Goal: Task Accomplishment & Management: Manage account settings

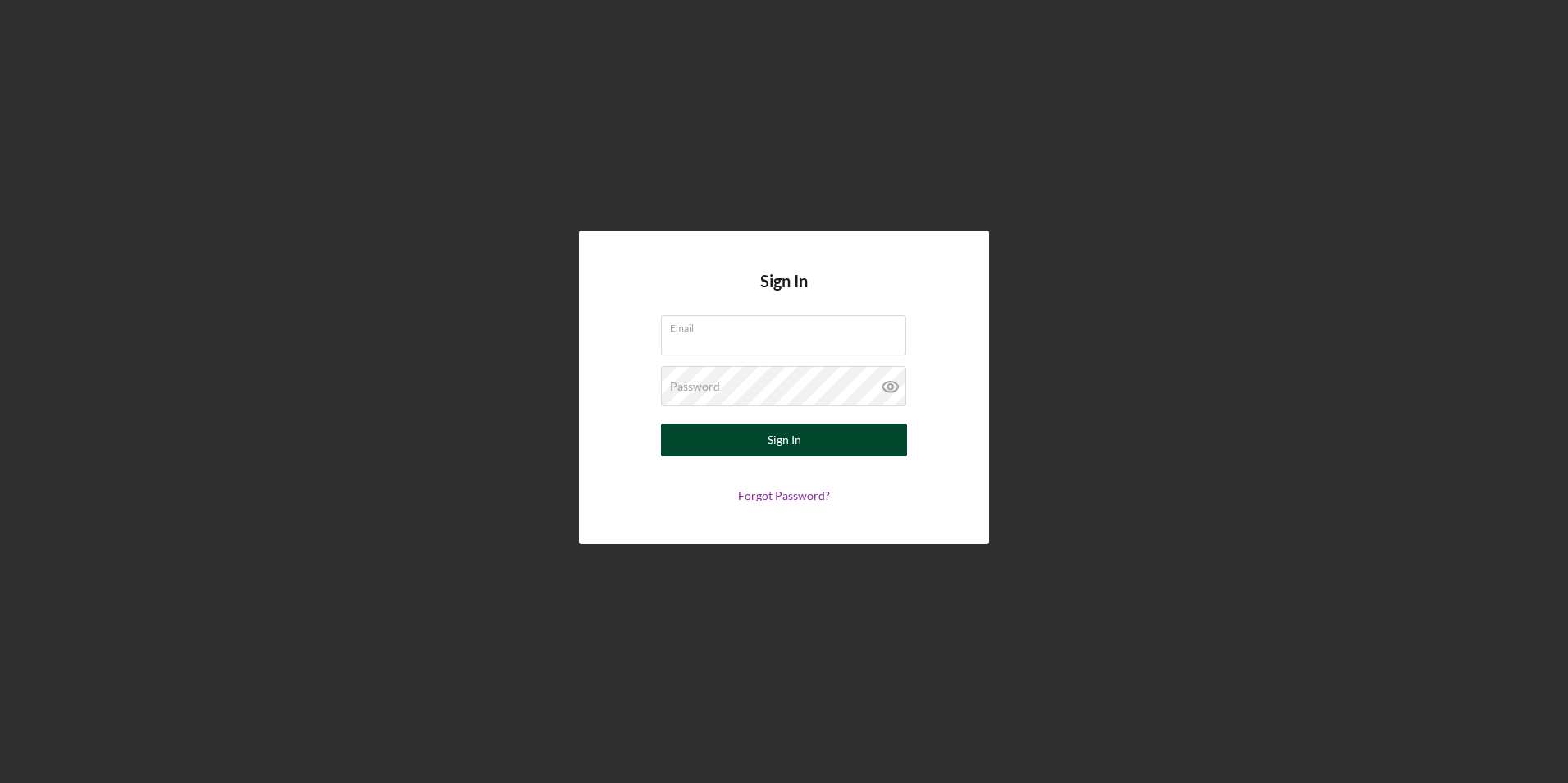
type input "[PERSON_NAME][EMAIL_ADDRESS][PERSON_NAME][DOMAIN_NAME]"
click at [766, 442] on button "Sign In" at bounding box center [784, 439] width 246 height 33
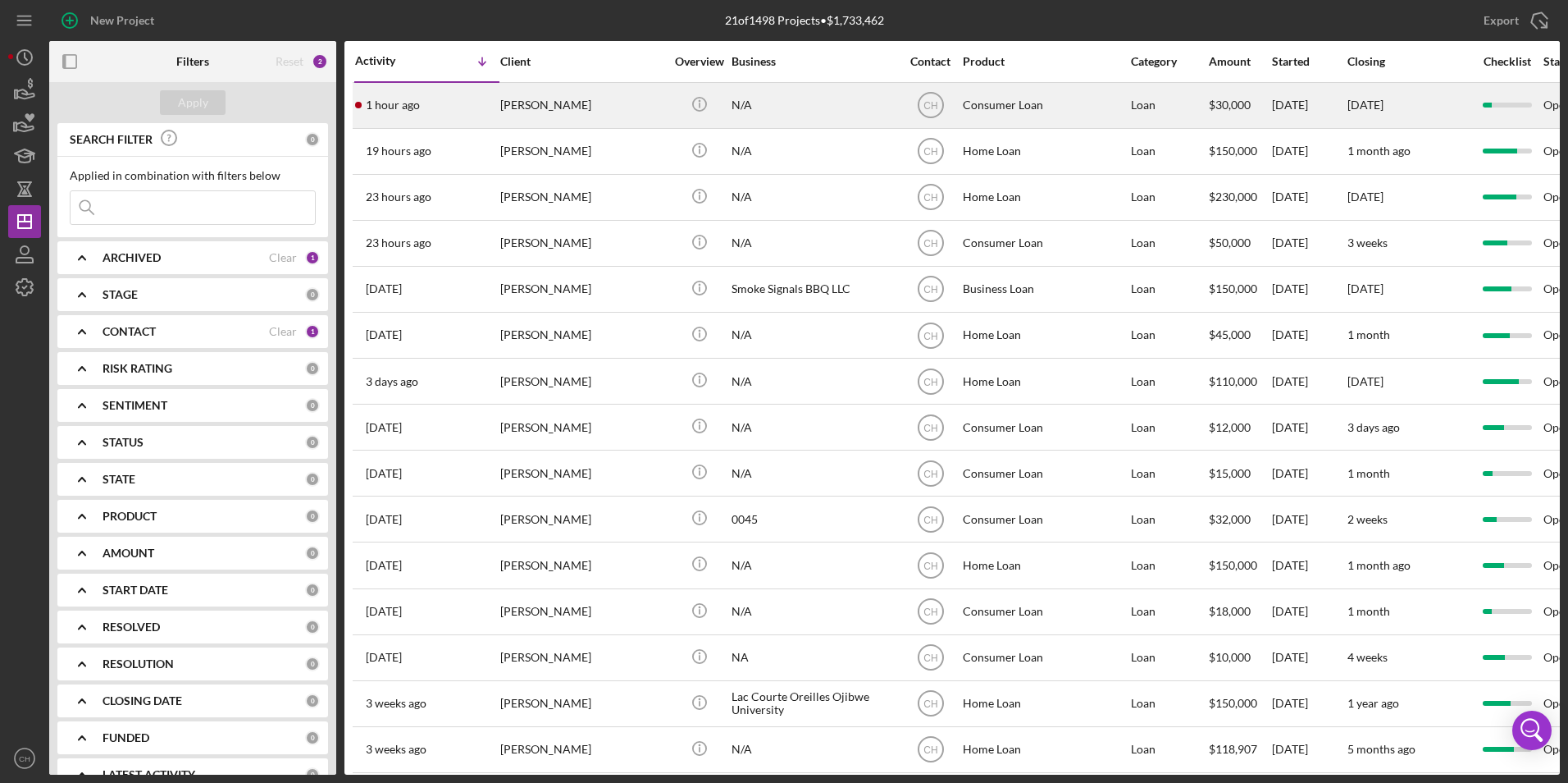
click at [562, 98] on div "[PERSON_NAME]" at bounding box center [582, 105] width 164 height 43
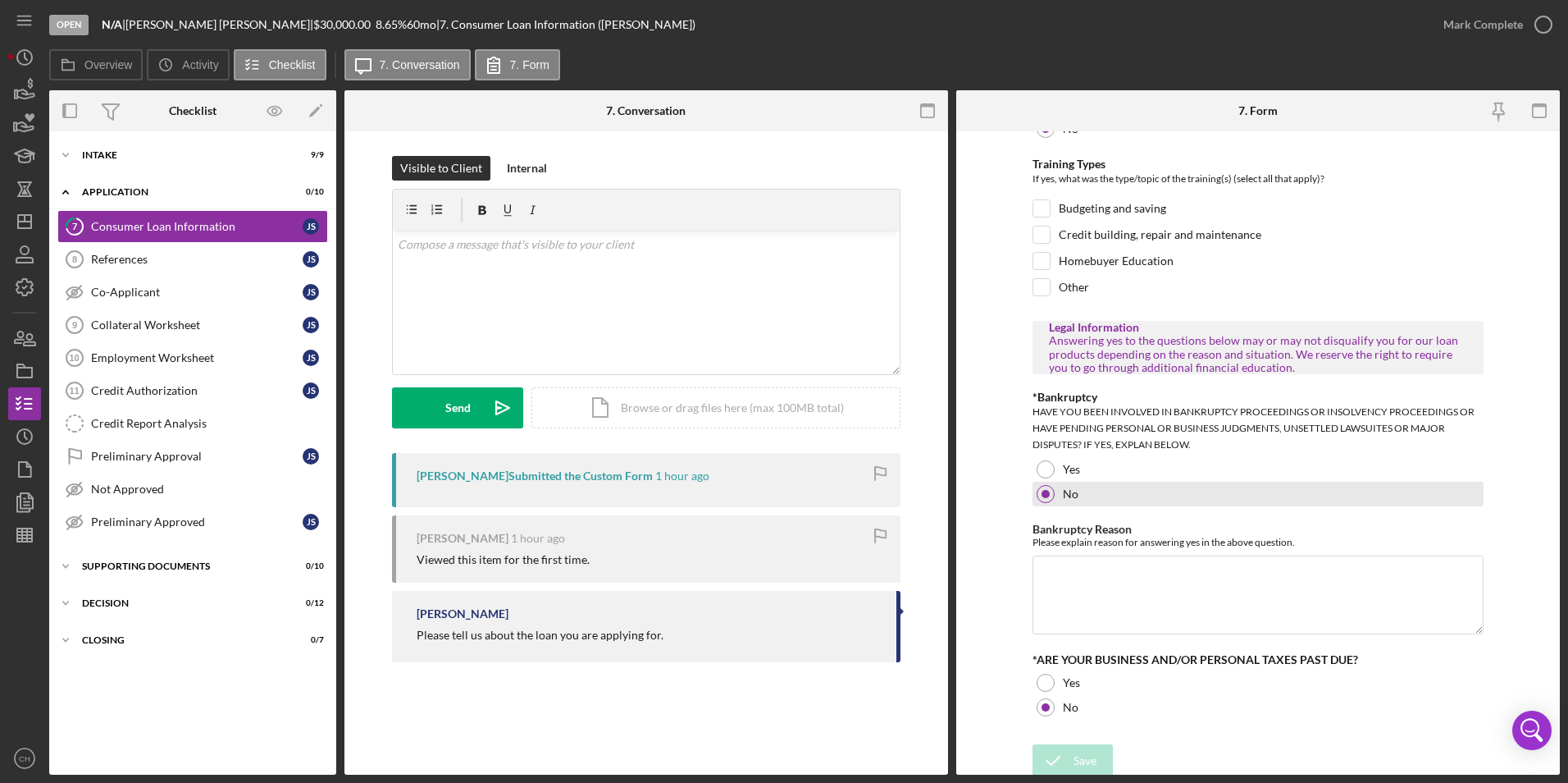
scroll to position [770, 0]
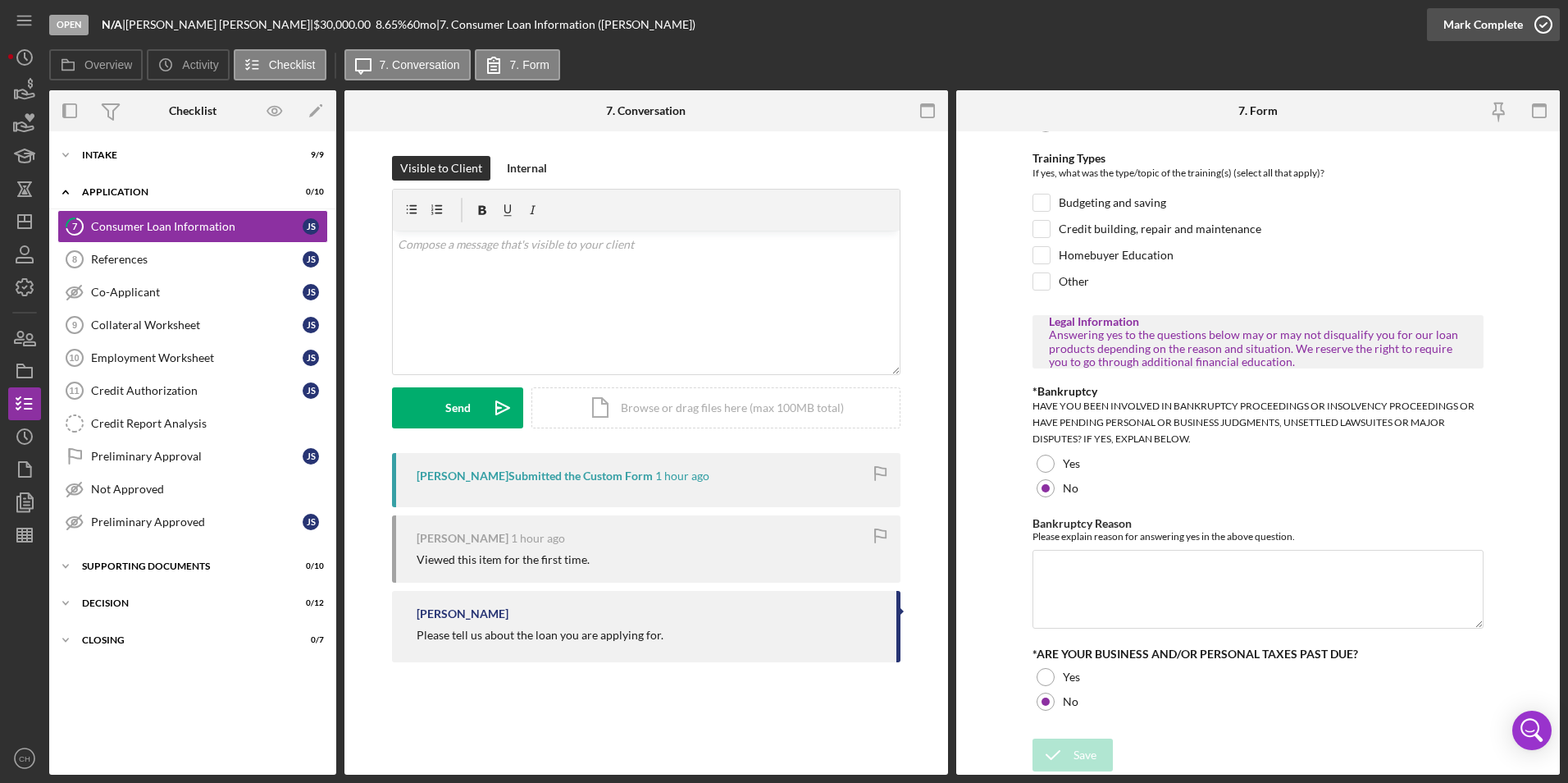
click at [1461, 22] on div "Mark Complete" at bounding box center [1482, 24] width 80 height 33
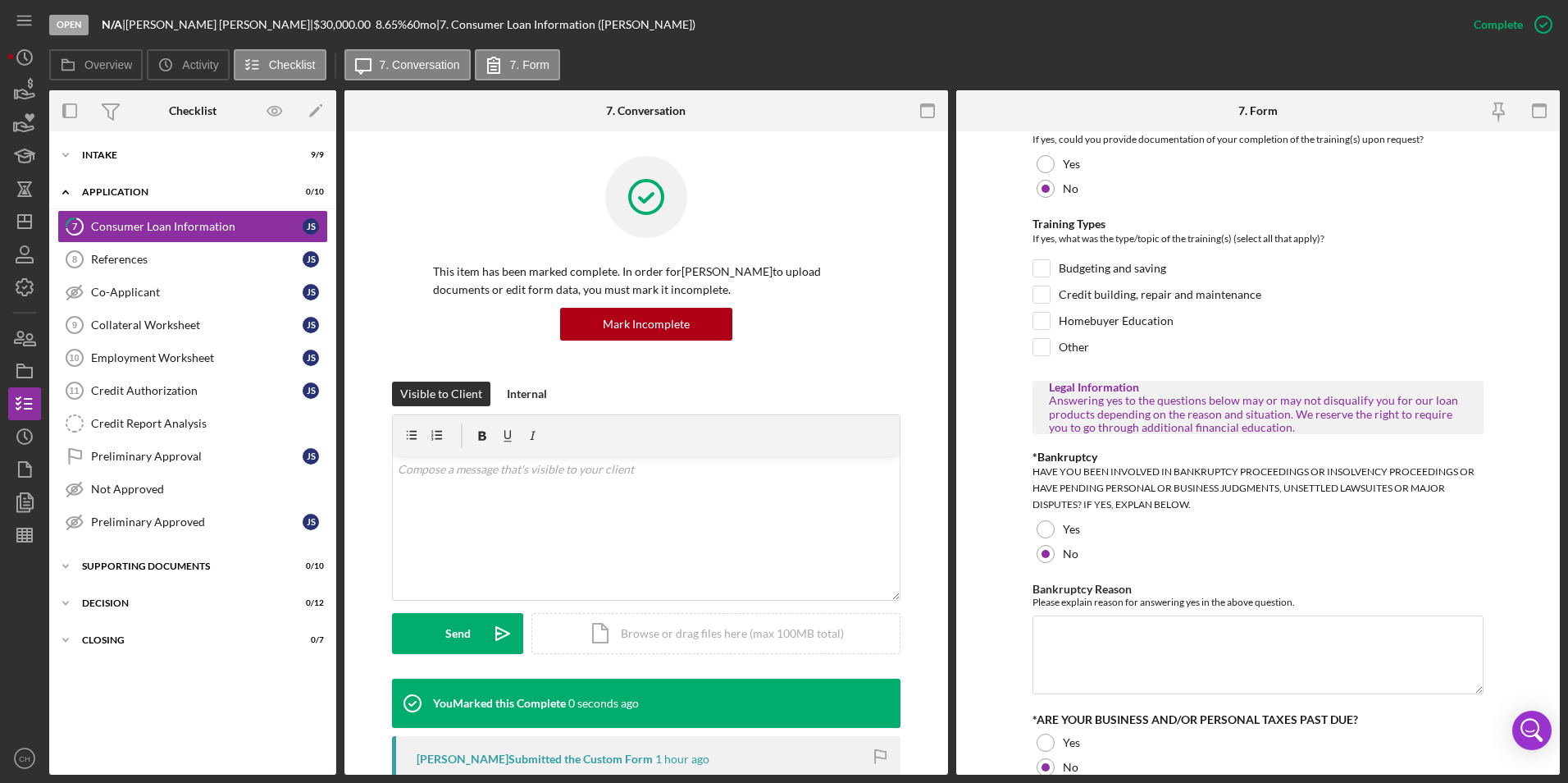
scroll to position [836, 0]
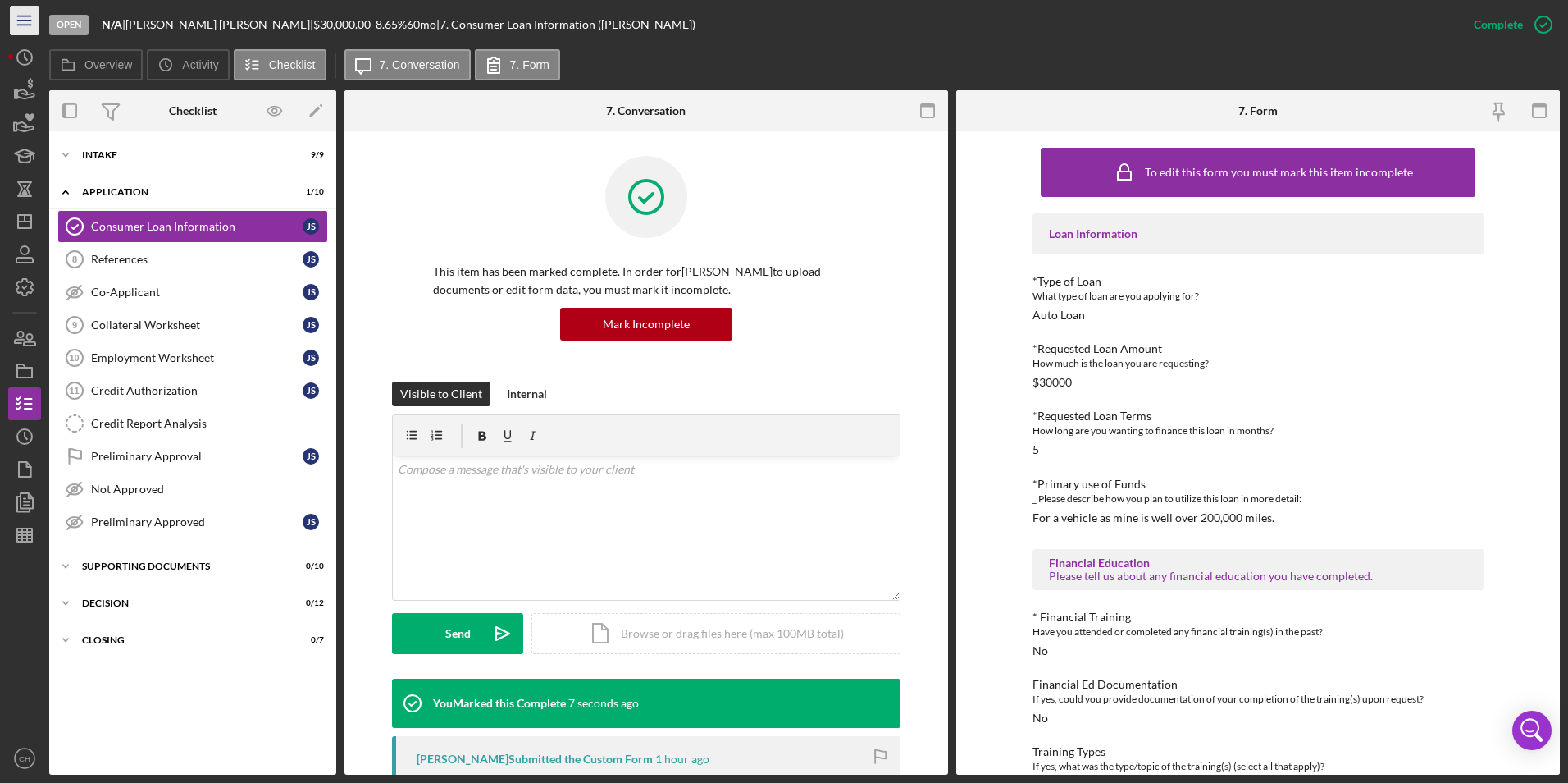
click at [31, 22] on icon "Icon/Menu" at bounding box center [25, 20] width 36 height 36
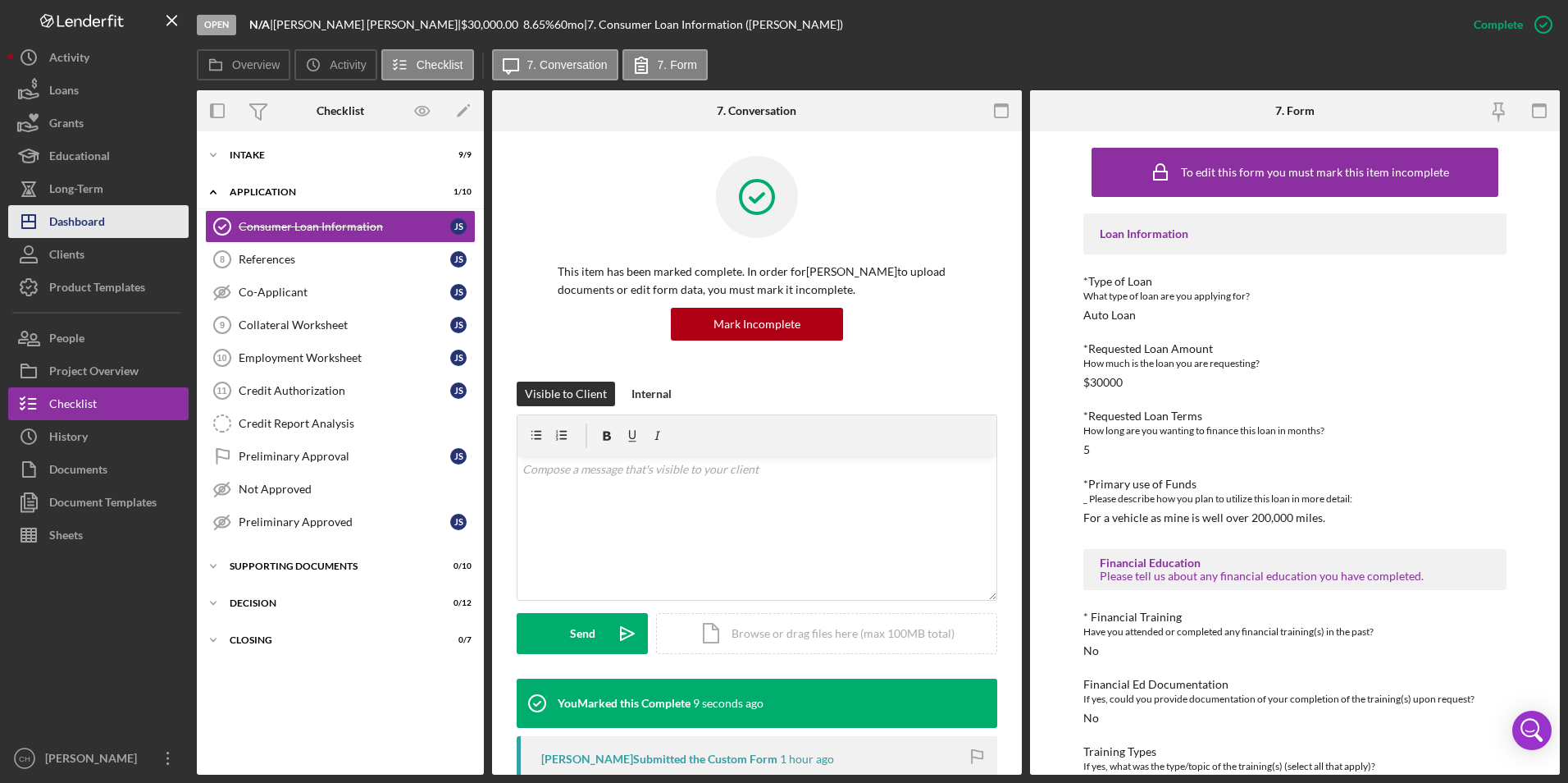
click at [76, 233] on div "Dashboard" at bounding box center [77, 223] width 56 height 36
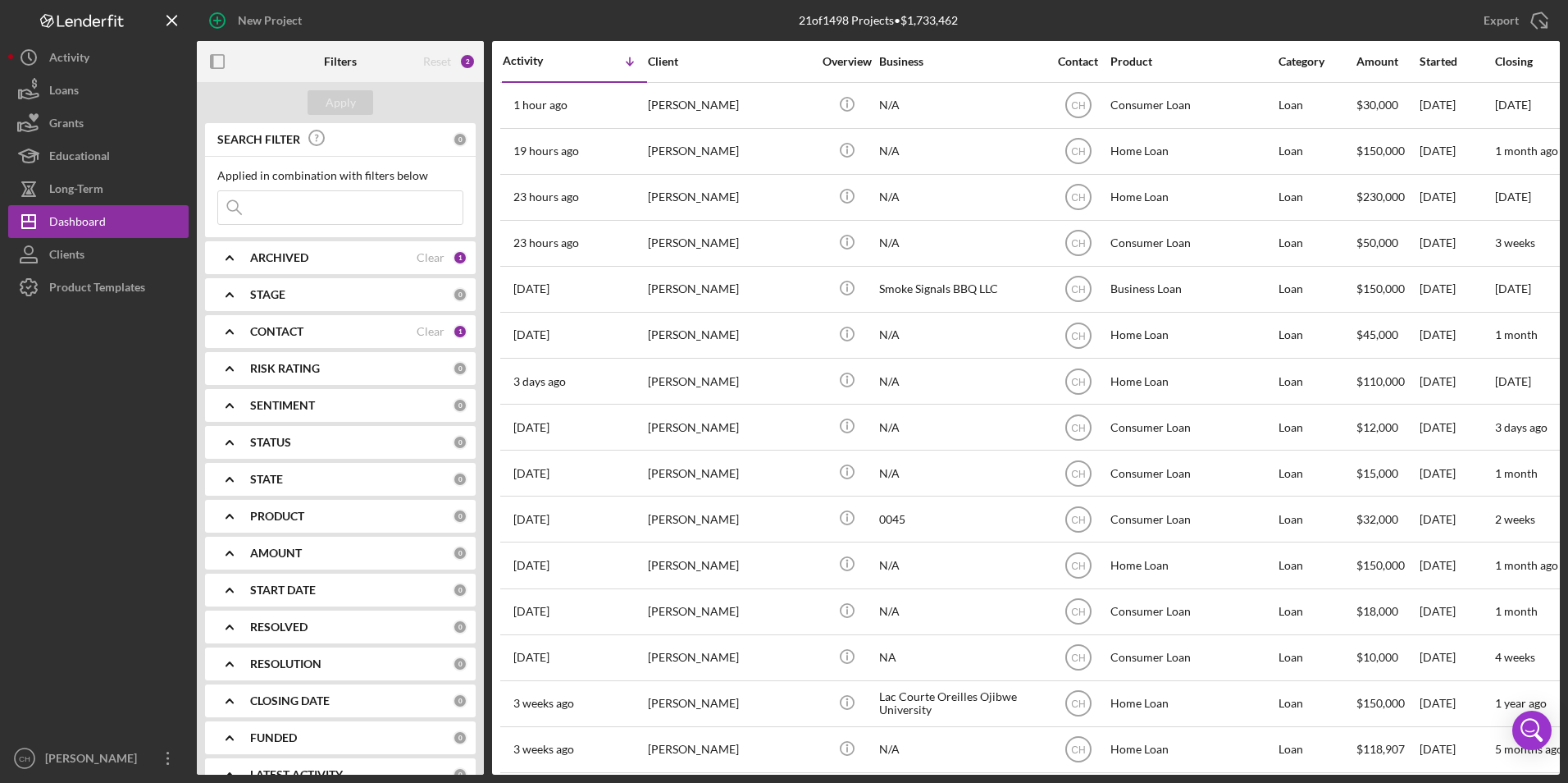
click at [272, 327] on b "CONTACT" at bounding box center [277, 331] width 53 height 13
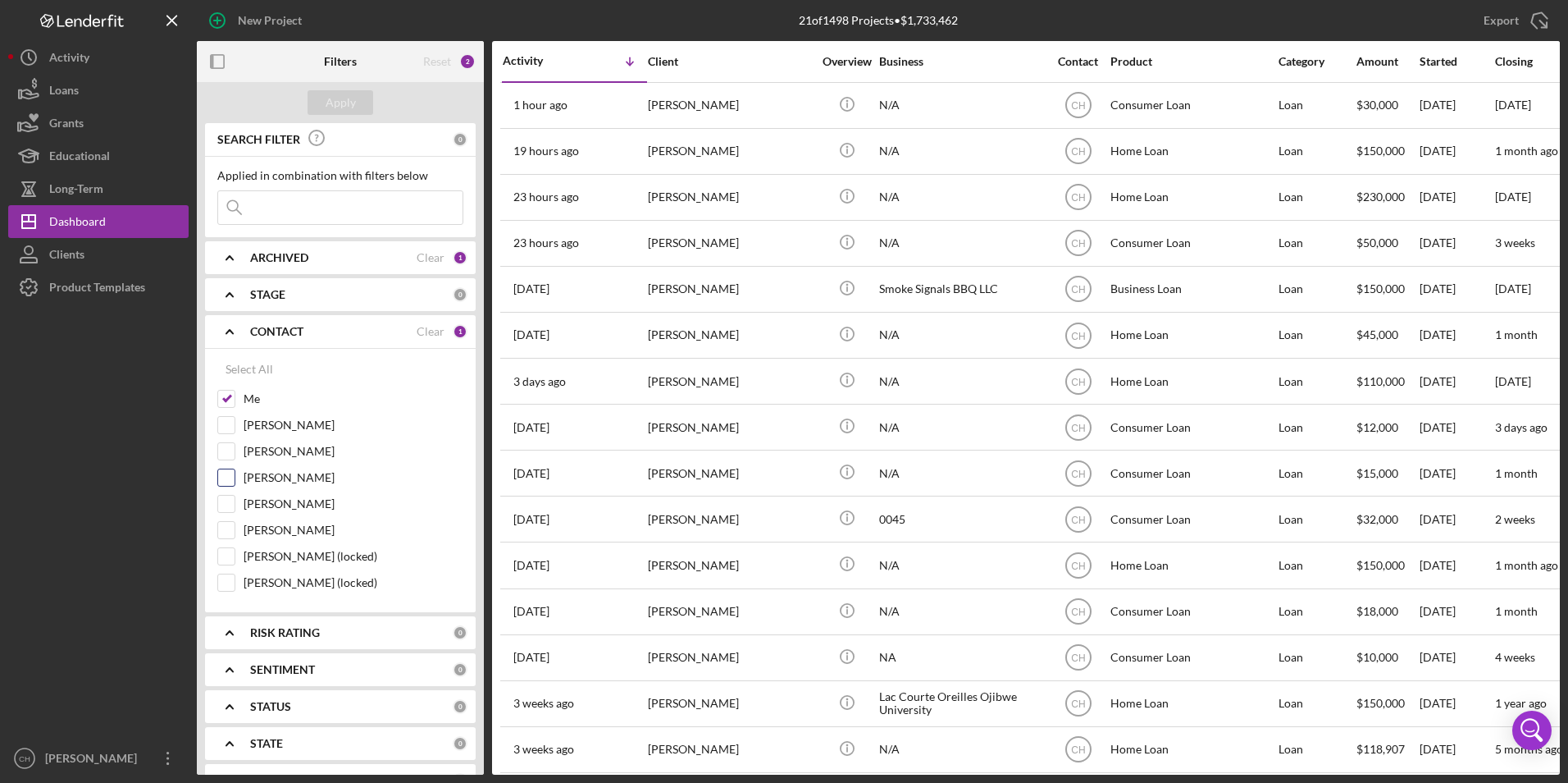
click at [229, 474] on input "[PERSON_NAME]" at bounding box center [226, 478] width 17 height 17
checkbox input "true"
click at [230, 584] on input "[PERSON_NAME] (locked)" at bounding box center [226, 582] width 17 height 17
checkbox input "true"
click at [302, 212] on input at bounding box center [341, 207] width 244 height 33
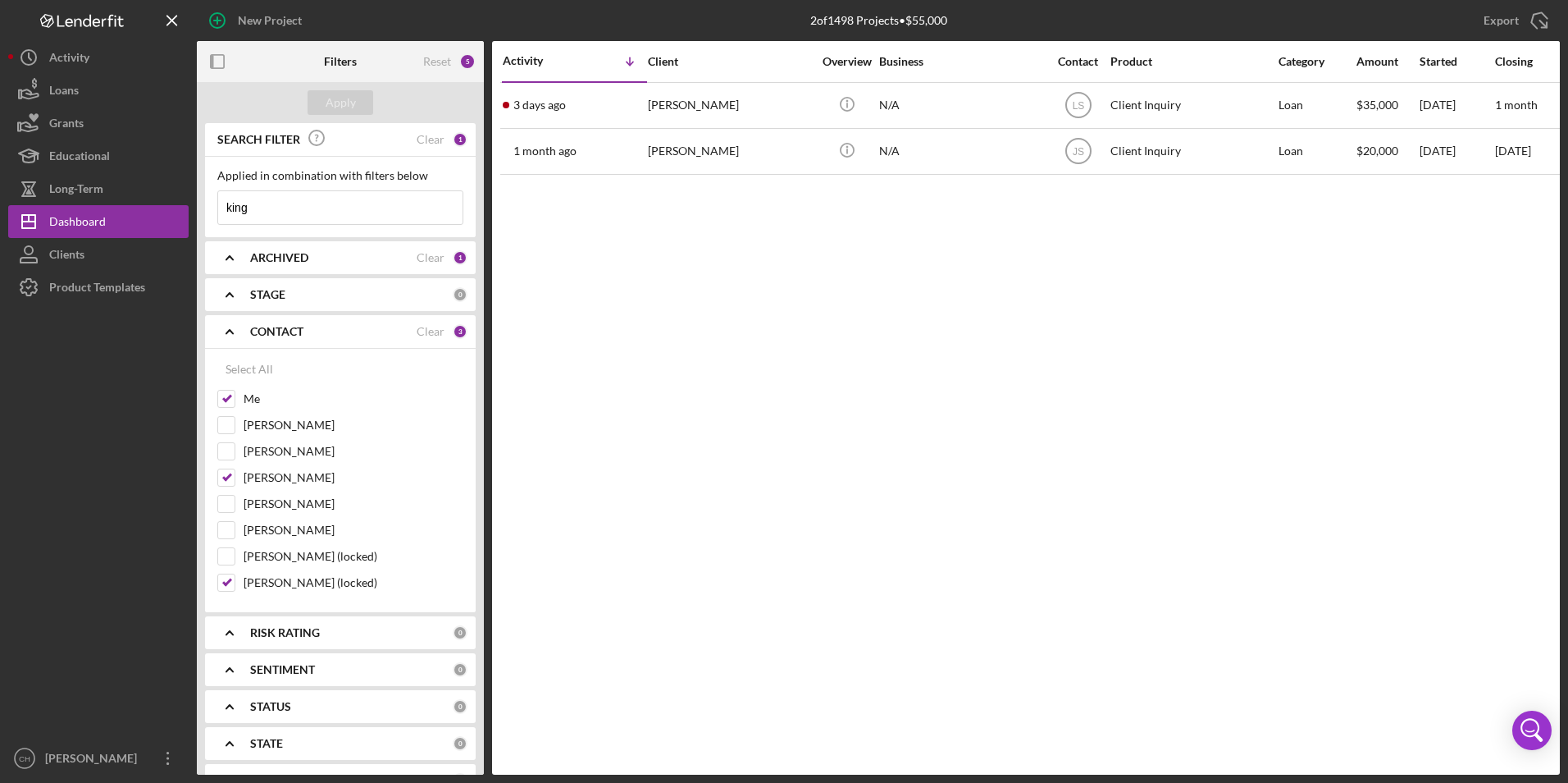
drag, startPoint x: 287, startPoint y: 191, endPoint x: 219, endPoint y: 212, distance: 71.2
click at [219, 212] on input "king" at bounding box center [341, 207] width 244 height 33
type input "king"
click at [417, 140] on div "Clear" at bounding box center [430, 139] width 28 height 13
click at [356, 101] on button "Apply" at bounding box center [340, 102] width 66 height 25
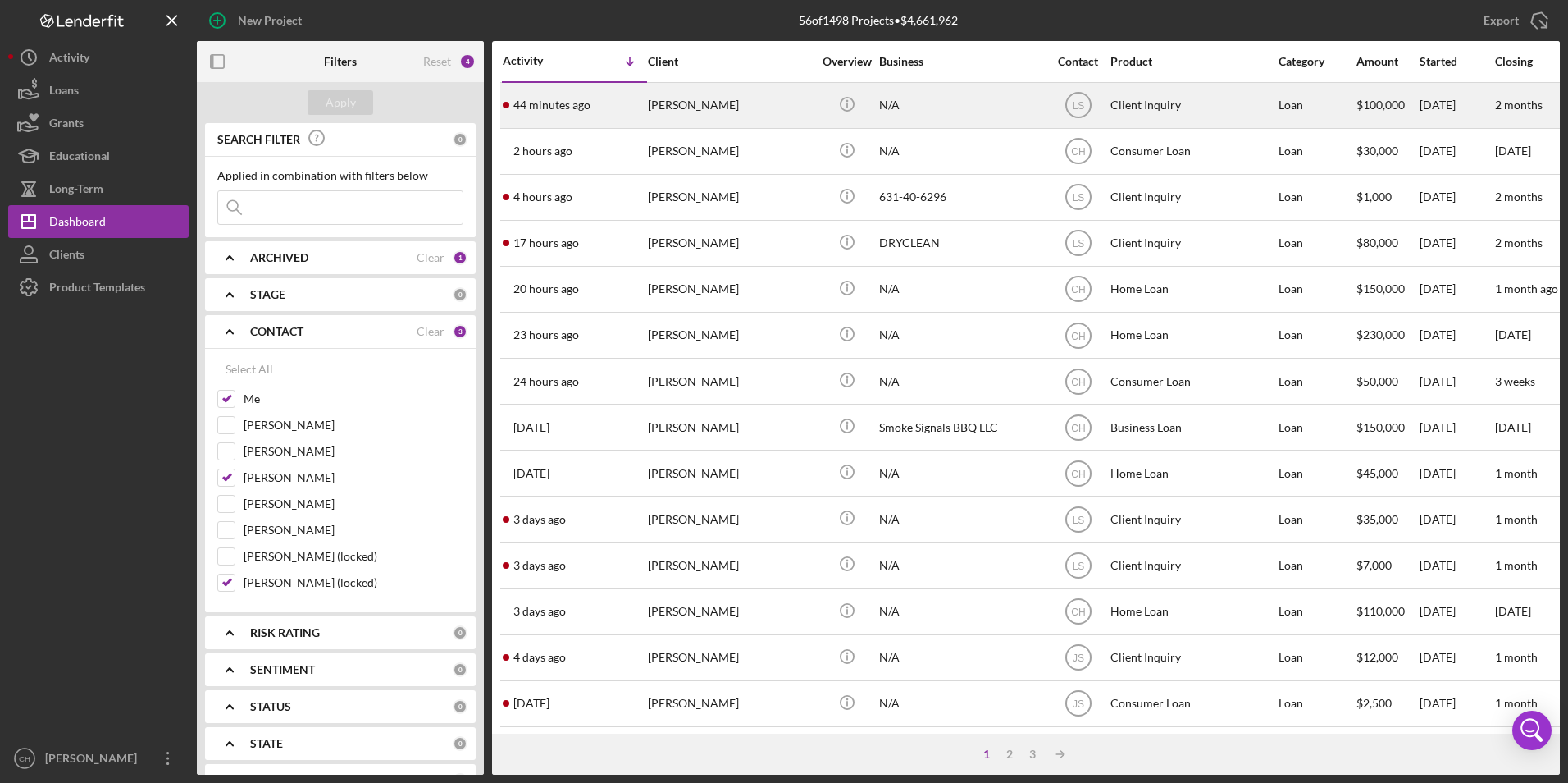
click at [738, 110] on div "[PERSON_NAME]" at bounding box center [729, 105] width 164 height 43
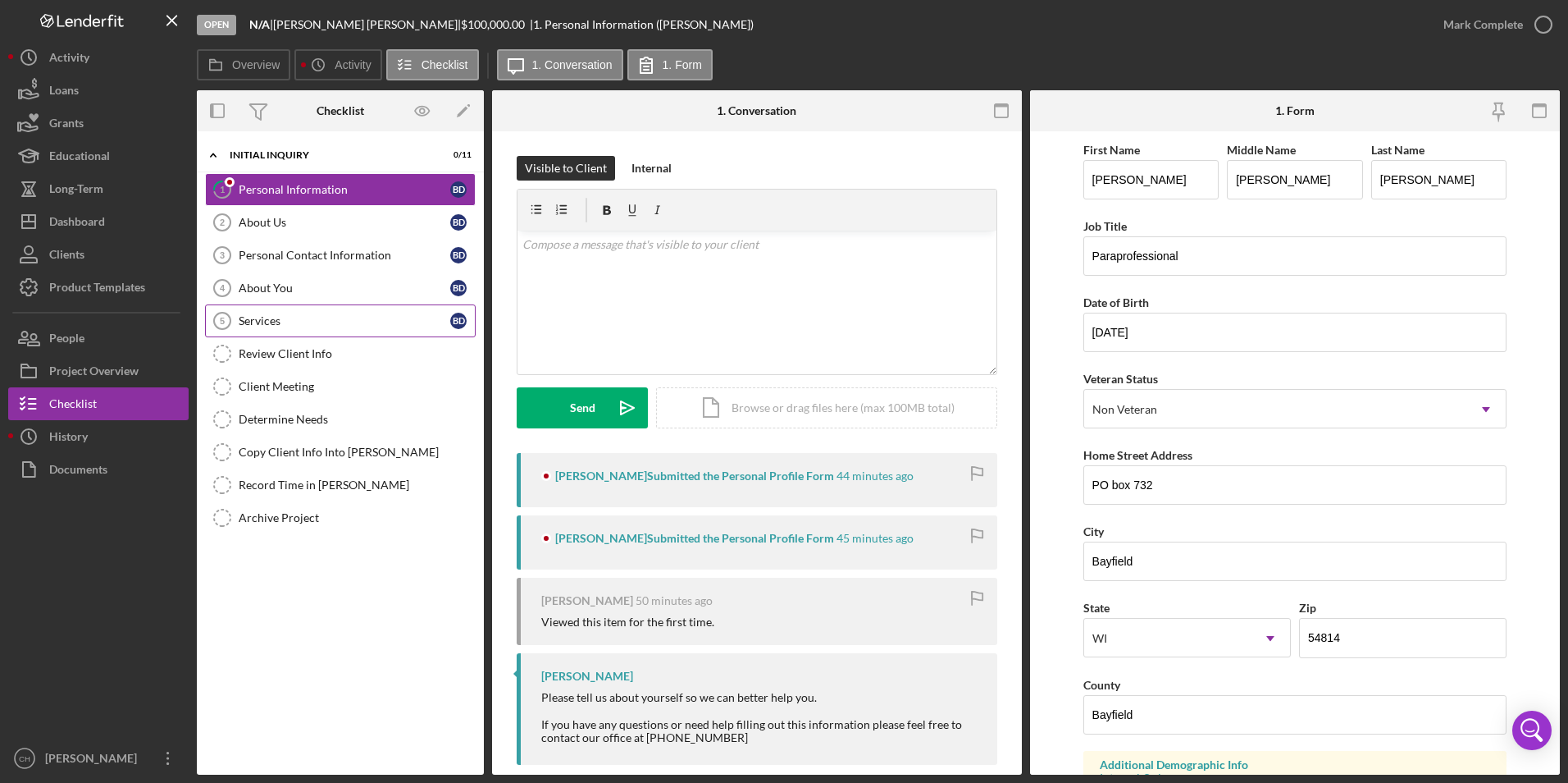
click at [271, 328] on link "Services 5 Services B D" at bounding box center [340, 320] width 271 height 33
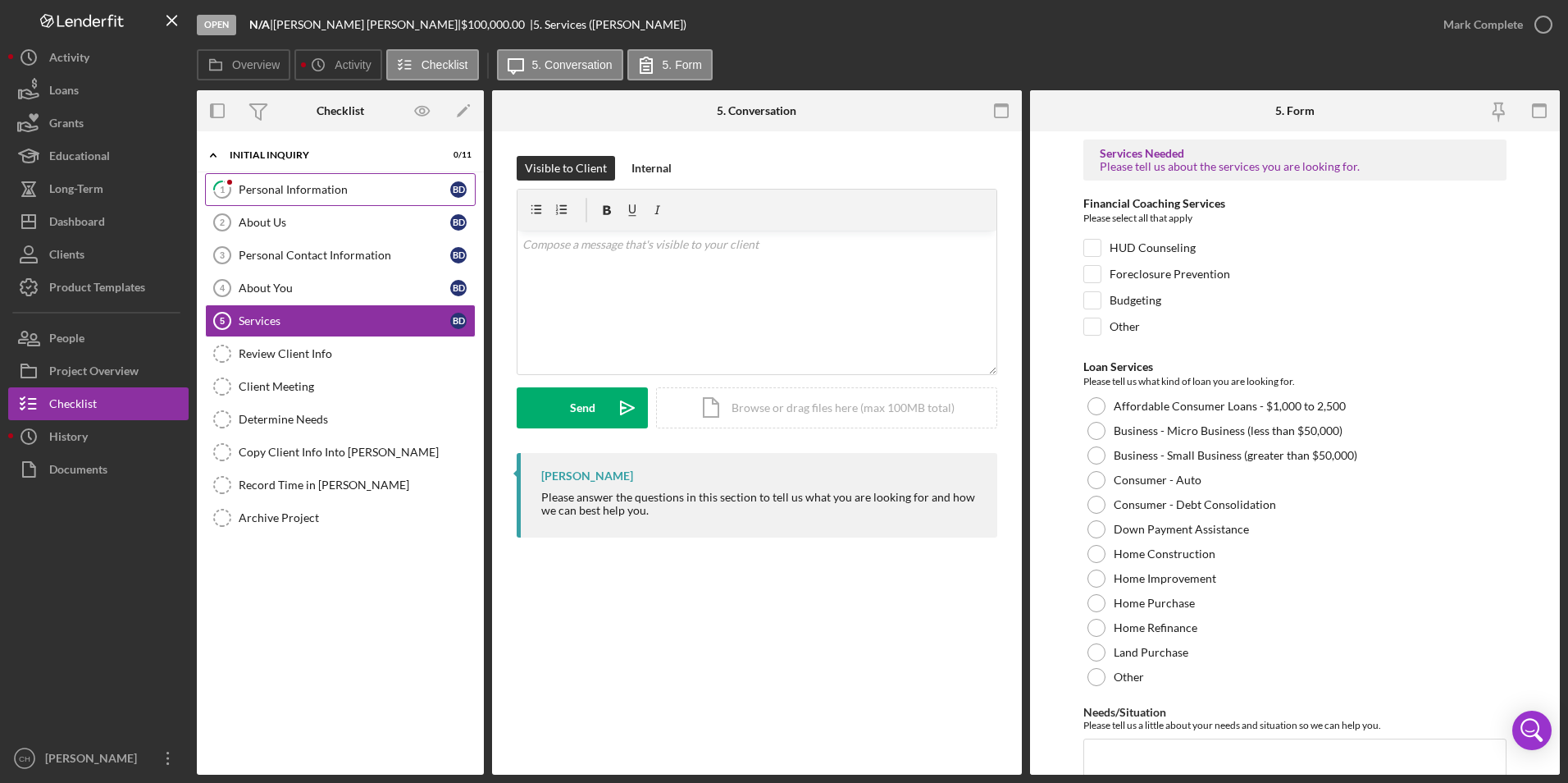
click at [258, 194] on div "Personal Information" at bounding box center [344, 189] width 212 height 13
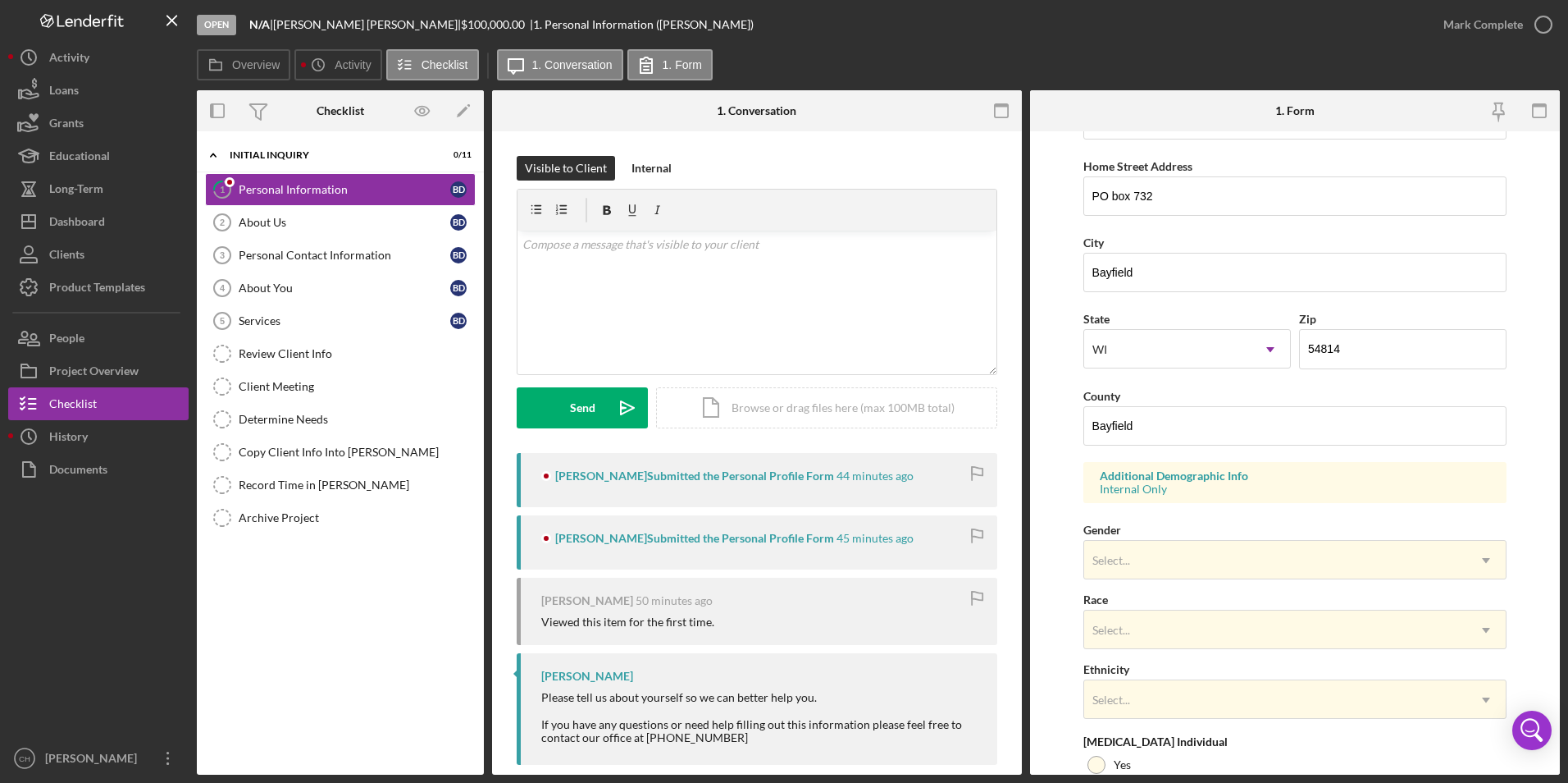
scroll to position [288, 0]
click at [97, 214] on div "Dashboard" at bounding box center [77, 223] width 56 height 36
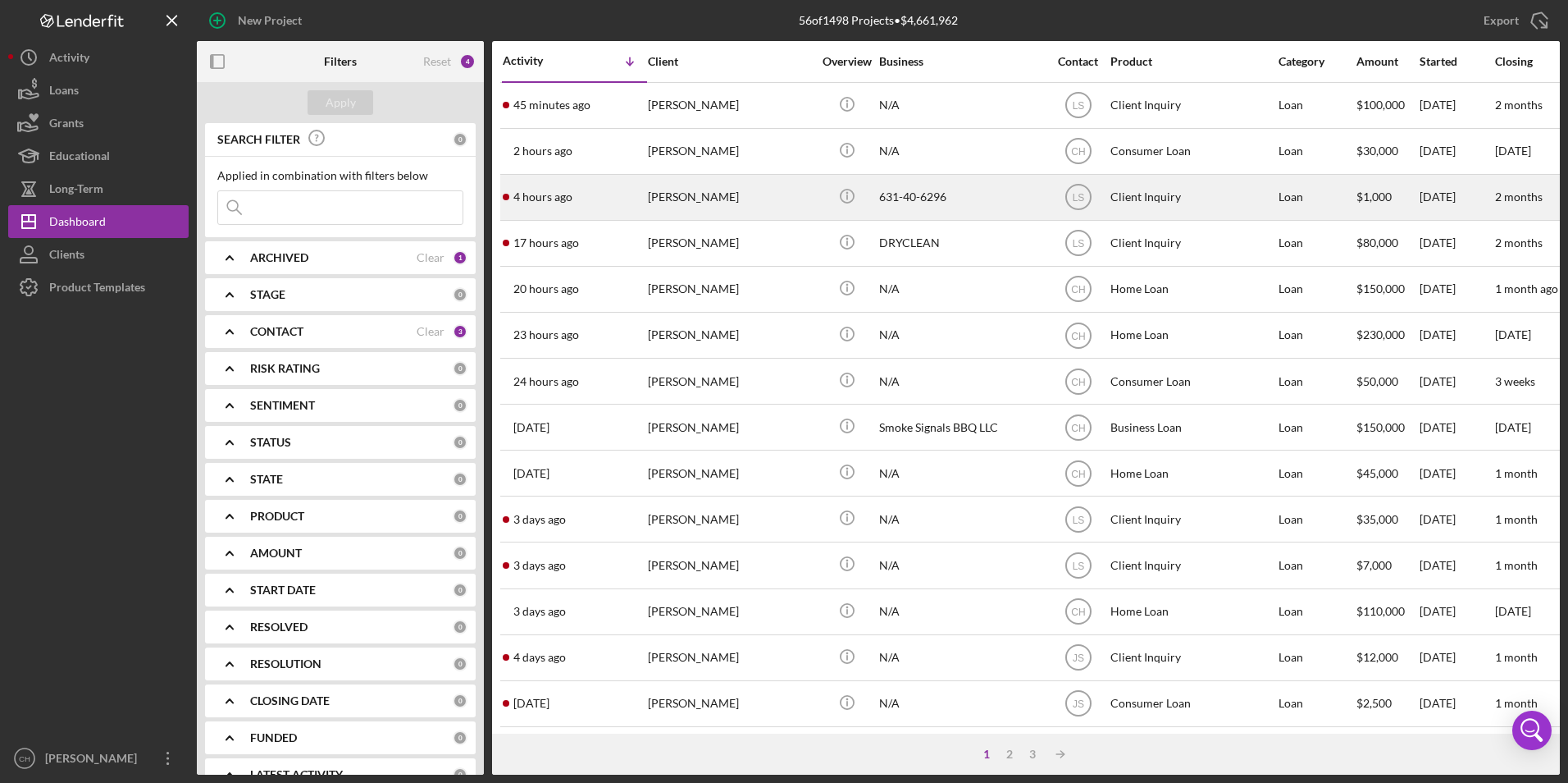
click at [673, 196] on div "[PERSON_NAME]" at bounding box center [729, 197] width 164 height 43
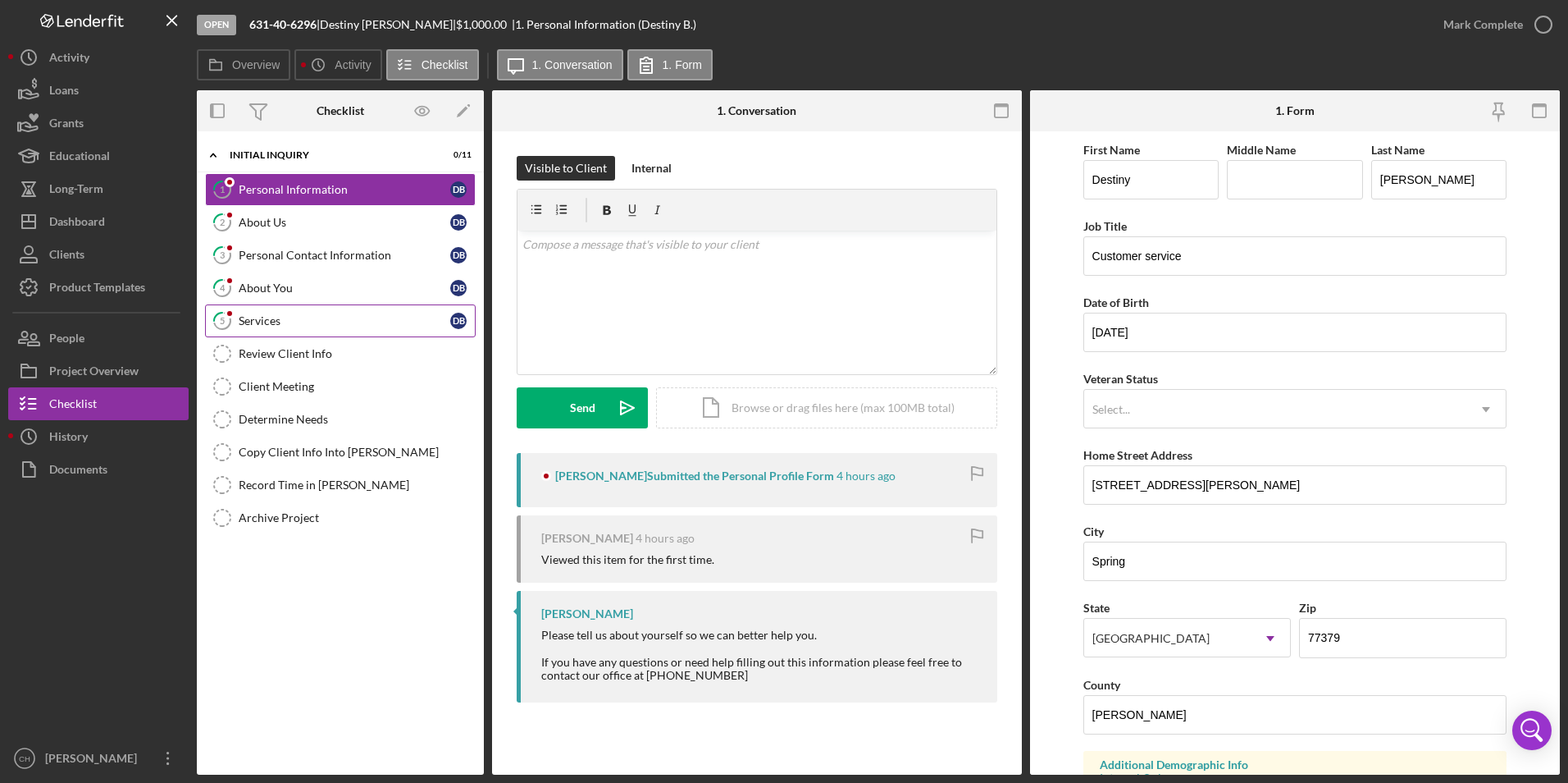
click at [268, 319] on div "Services" at bounding box center [344, 320] width 212 height 13
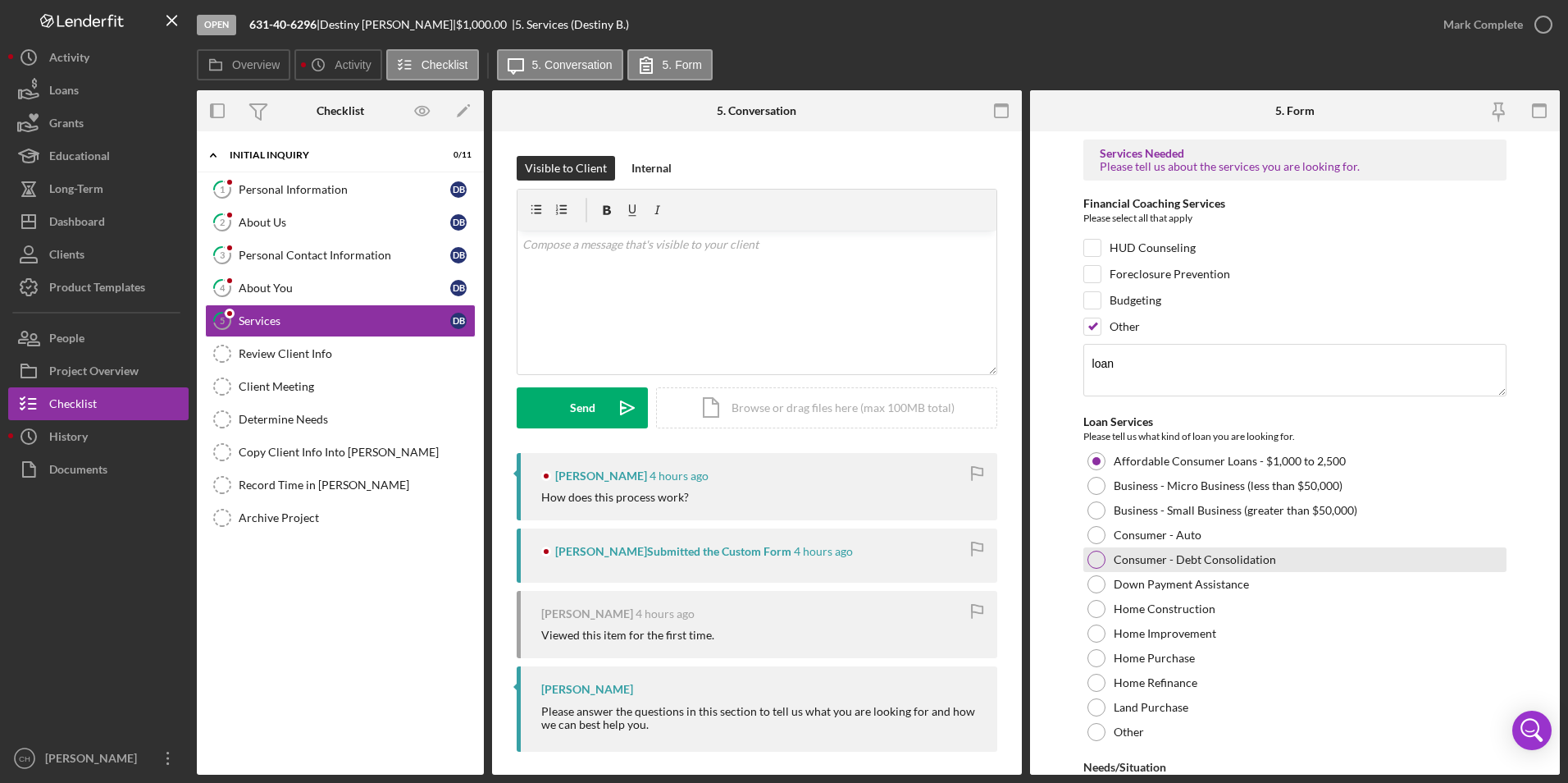
scroll to position [161, 0]
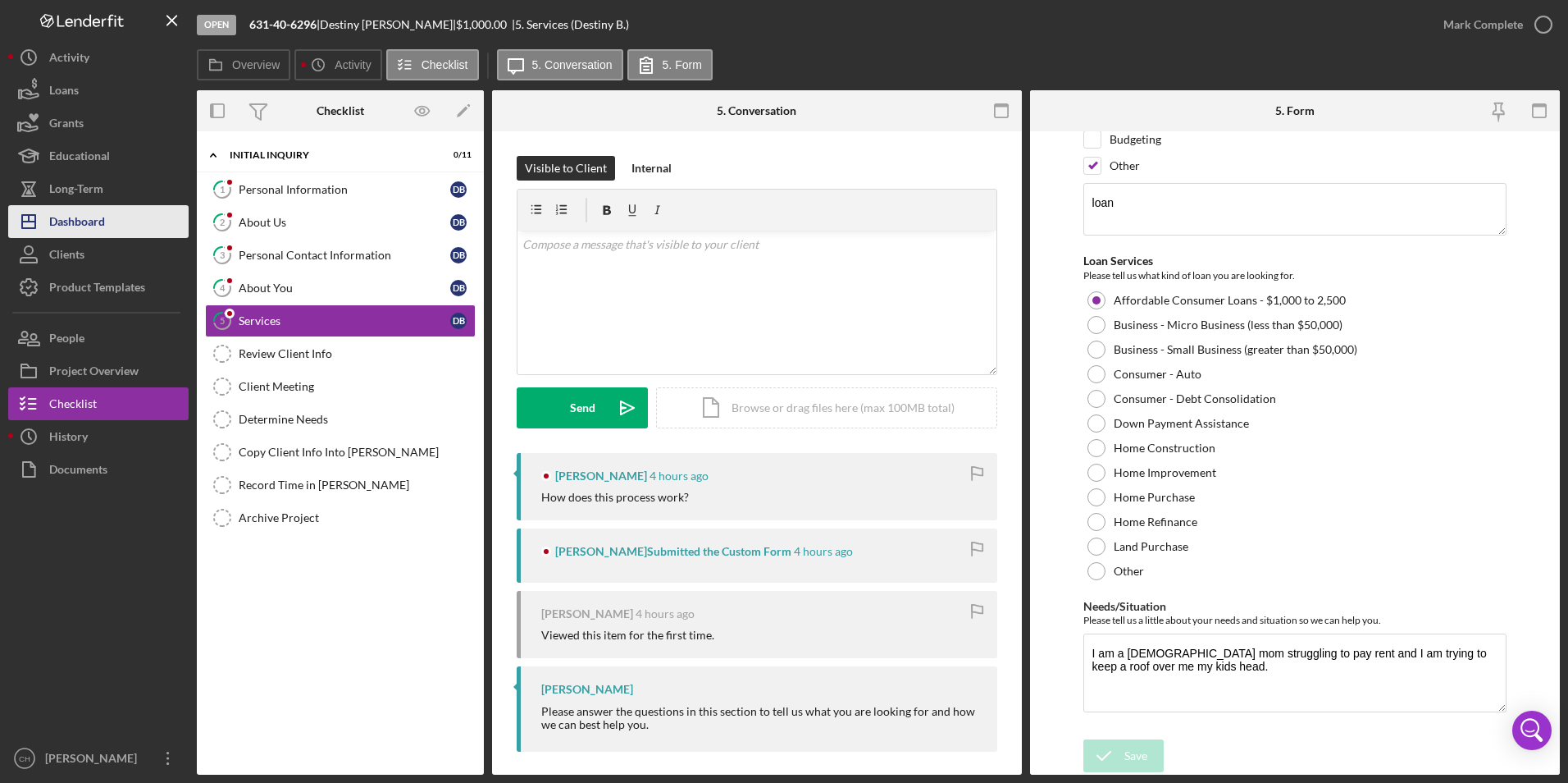
click at [90, 223] on div "Dashboard" at bounding box center [77, 223] width 56 height 36
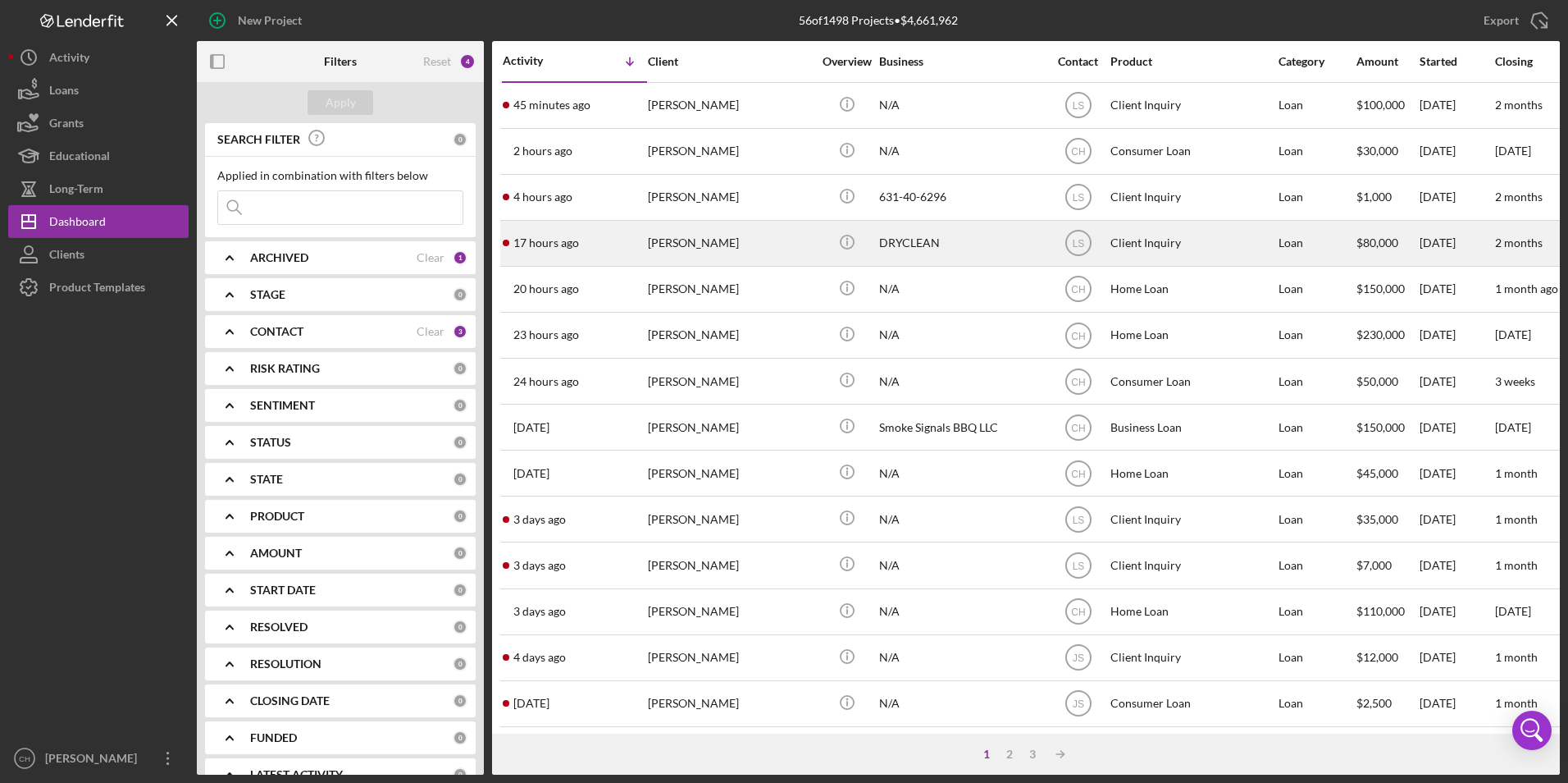
click at [727, 246] on div "[PERSON_NAME]" at bounding box center [729, 243] width 164 height 43
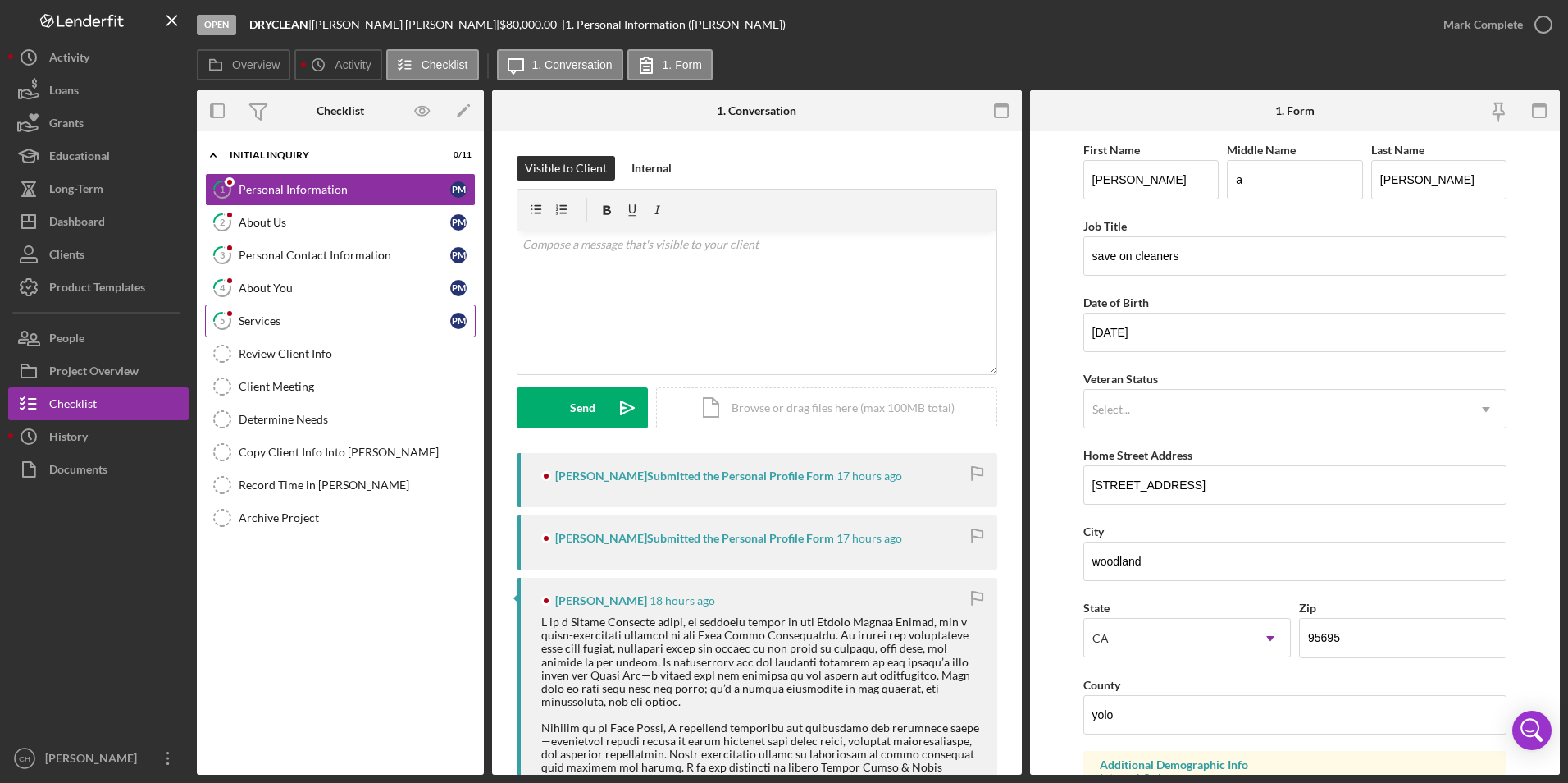
click at [325, 326] on div "Services" at bounding box center [344, 320] width 212 height 13
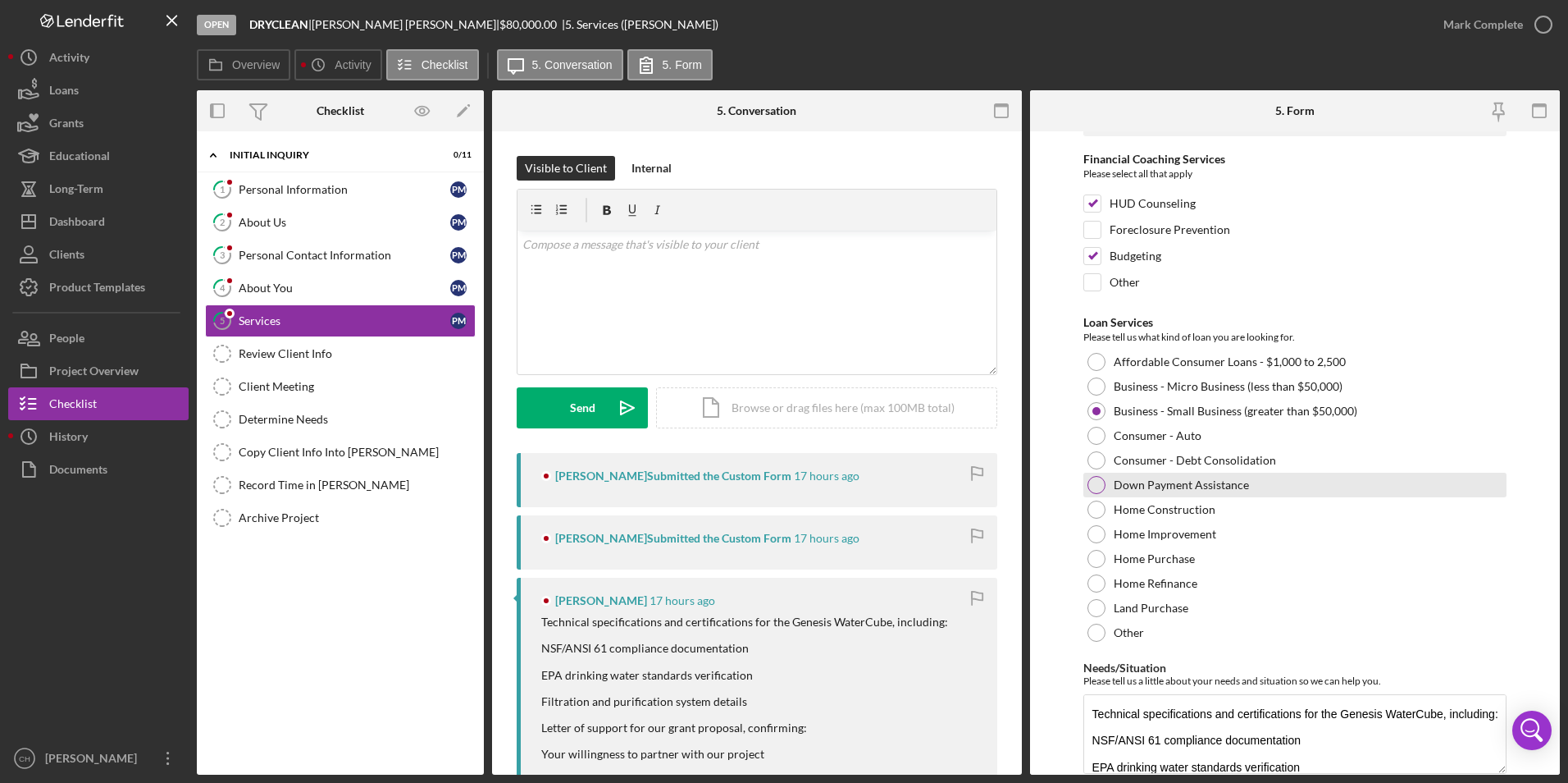
scroll to position [105, 0]
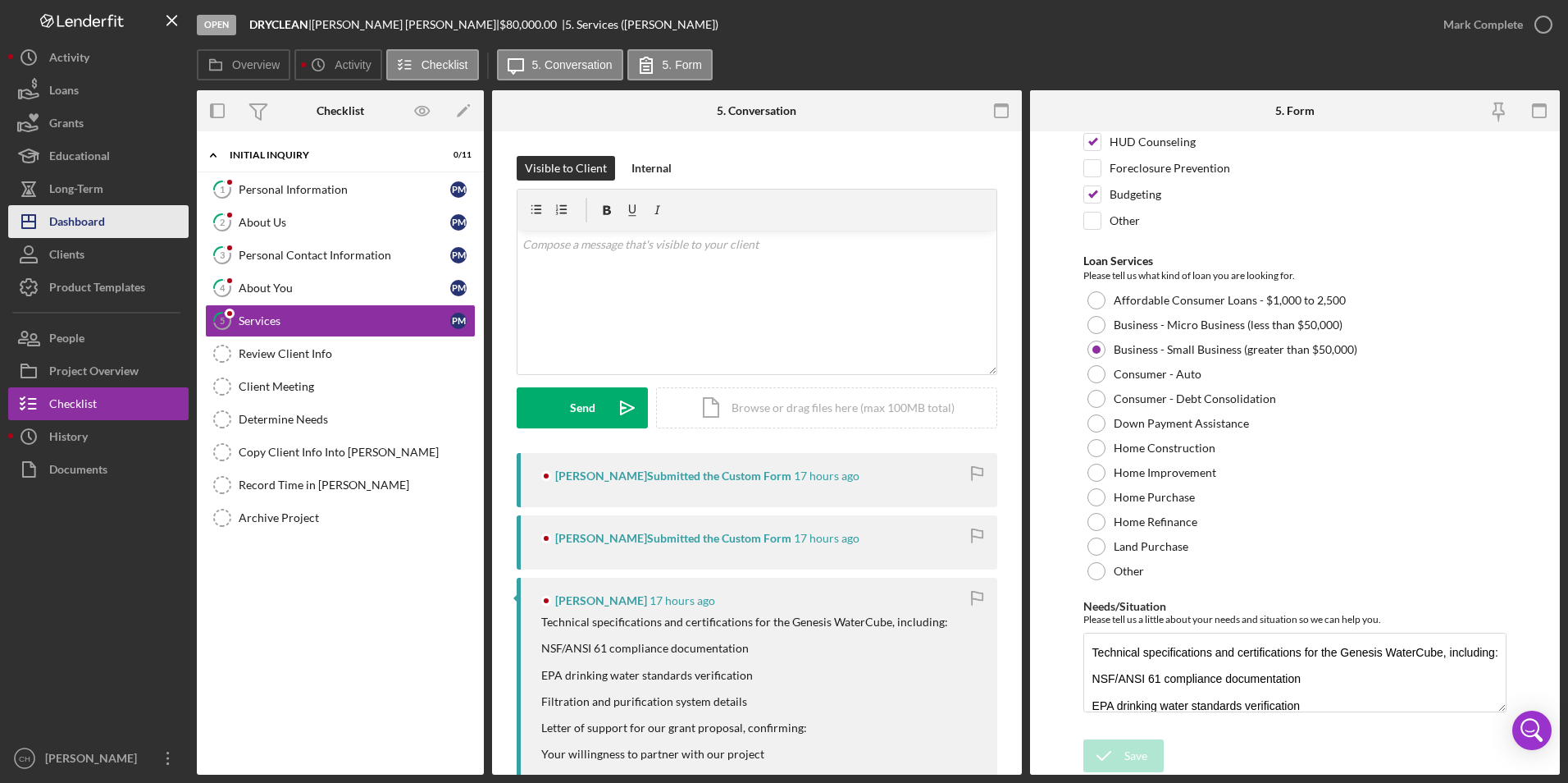
click at [104, 212] on div "Dashboard" at bounding box center [77, 223] width 56 height 36
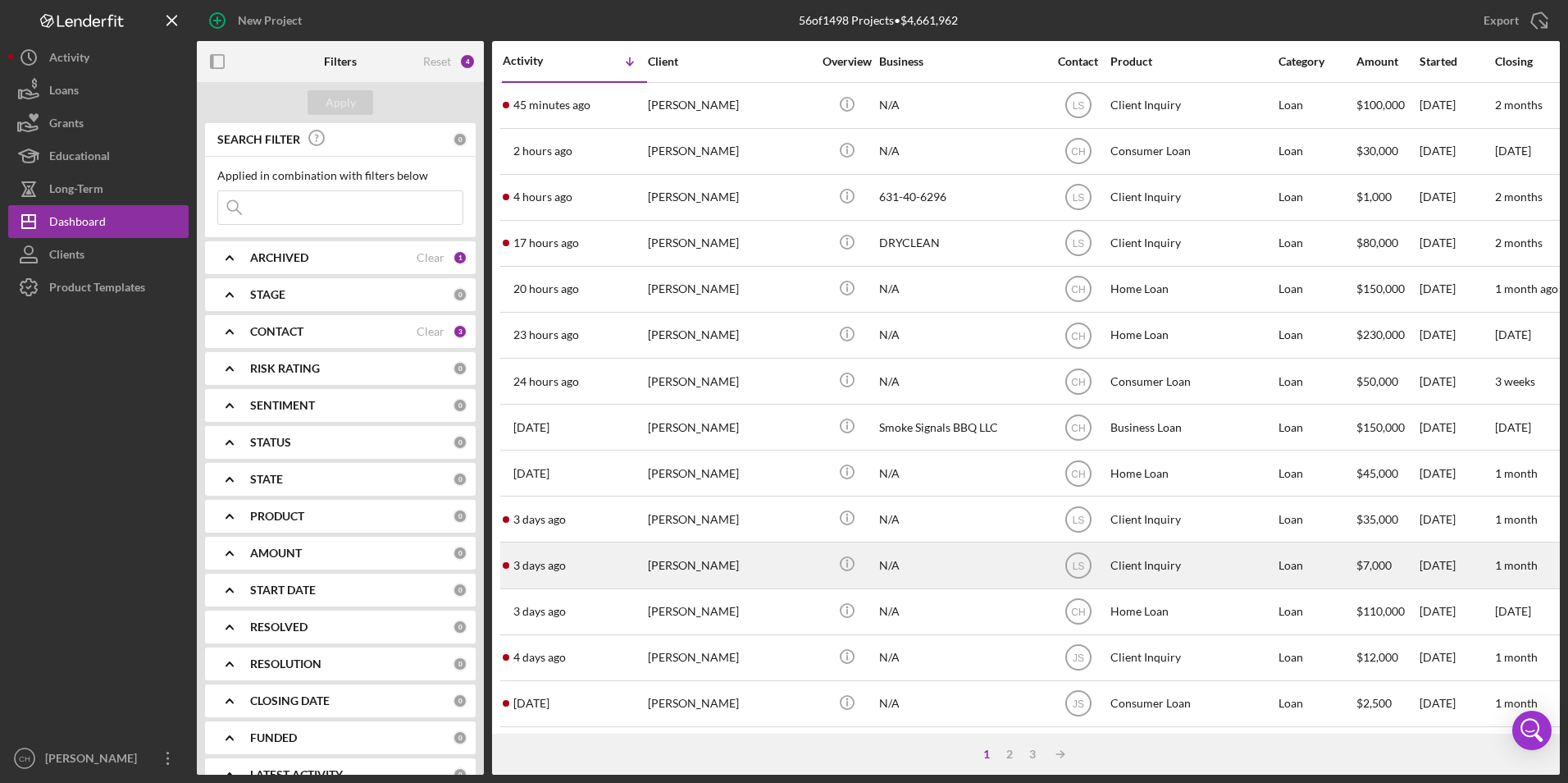
click at [731, 572] on div "[PERSON_NAME]" at bounding box center [729, 564] width 164 height 43
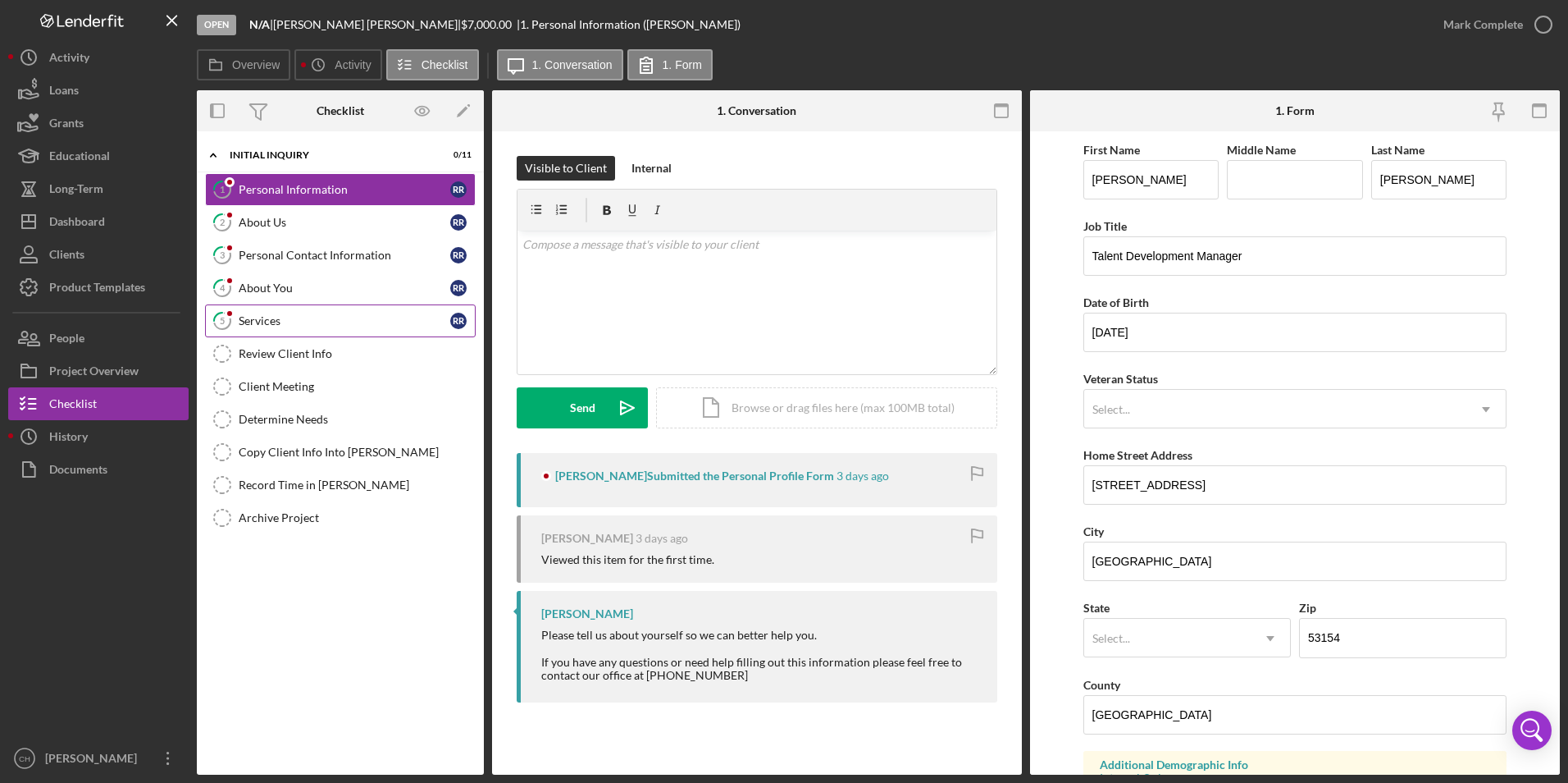
click at [312, 326] on div "Services" at bounding box center [344, 320] width 212 height 13
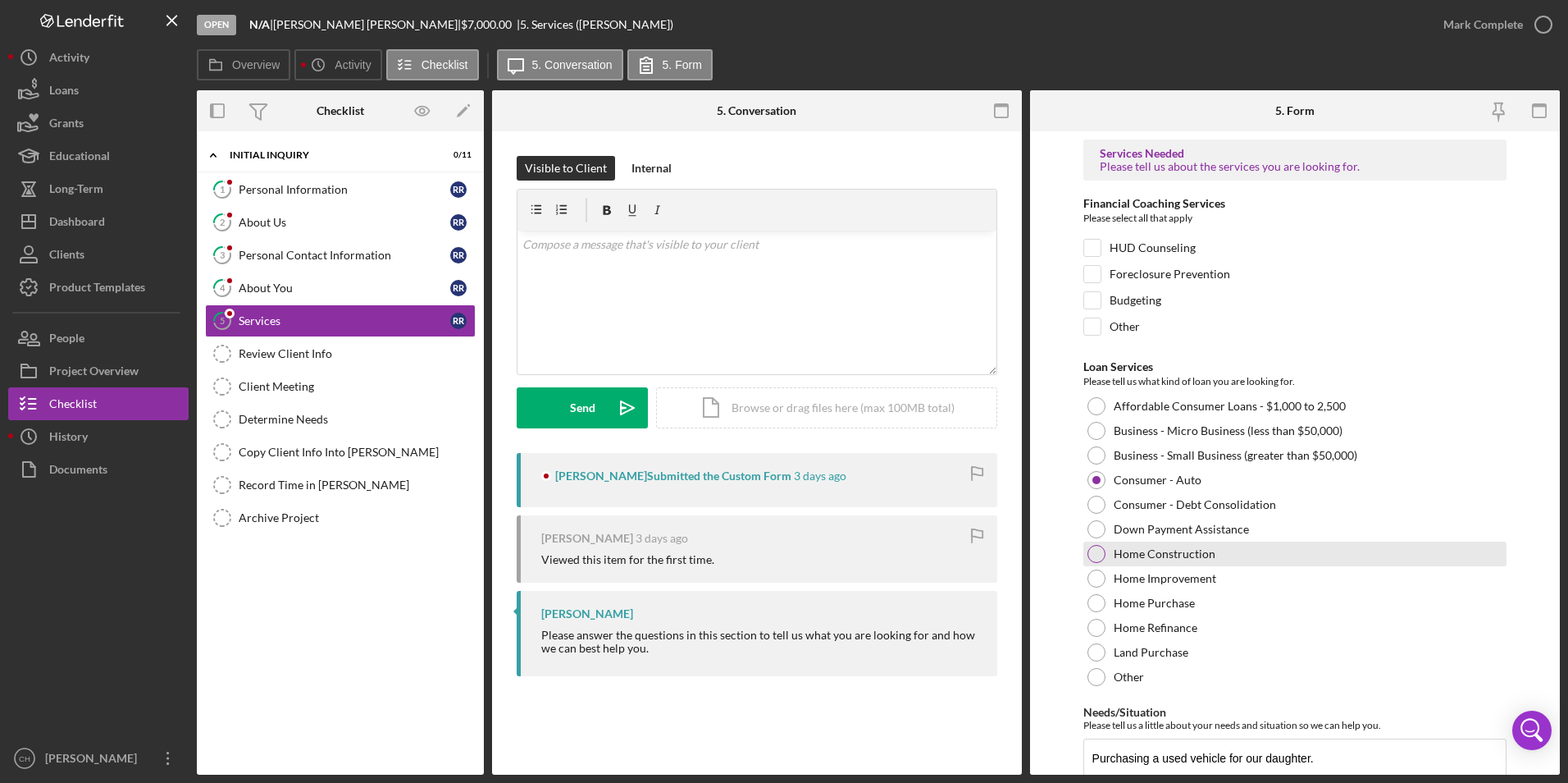
scroll to position [105, 0]
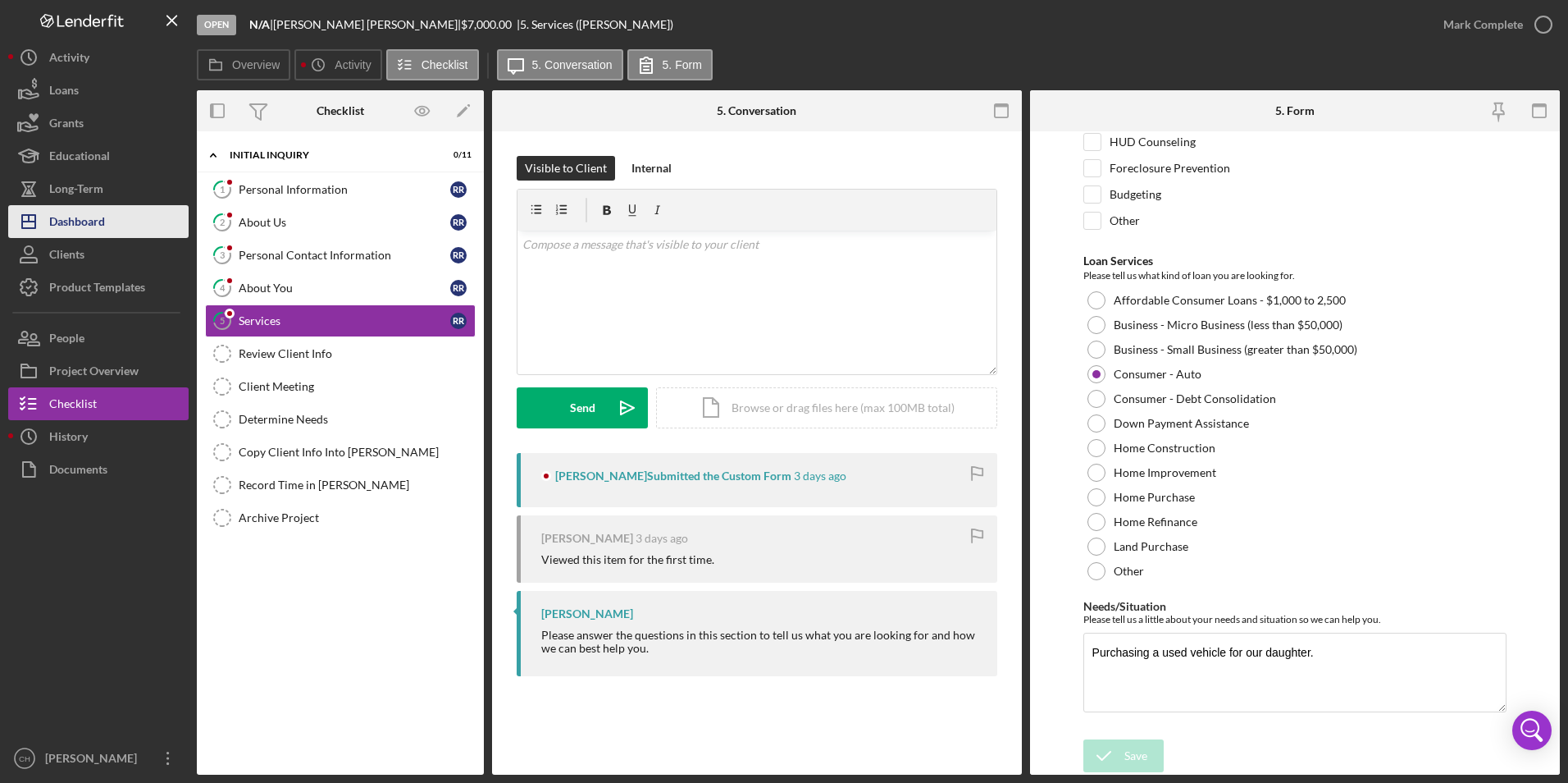
click at [84, 227] on div "Dashboard" at bounding box center [77, 223] width 56 height 36
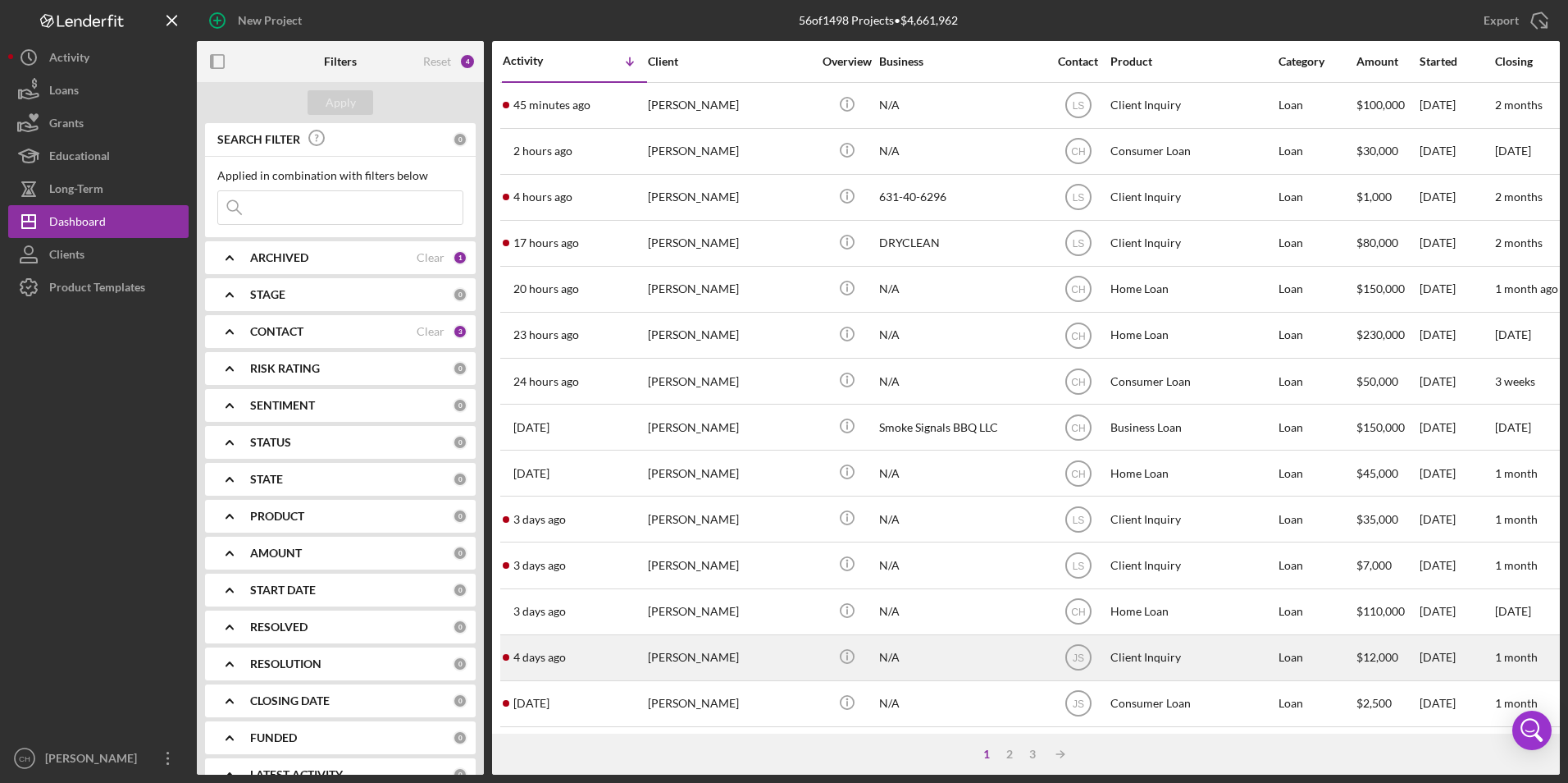
click at [749, 660] on div "[PERSON_NAME]" at bounding box center [729, 658] width 164 height 43
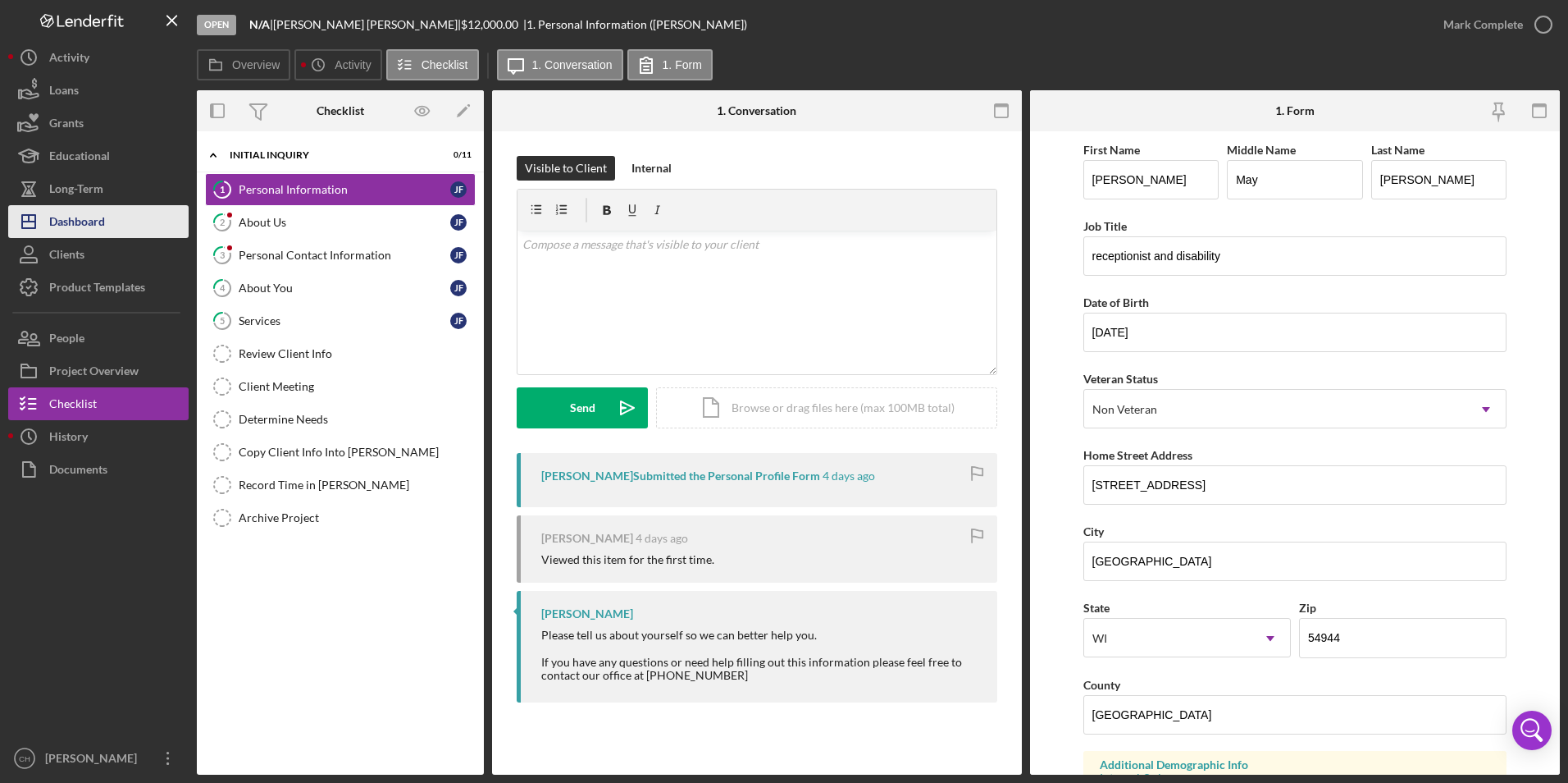
click at [80, 219] on div "Dashboard" at bounding box center [77, 223] width 56 height 36
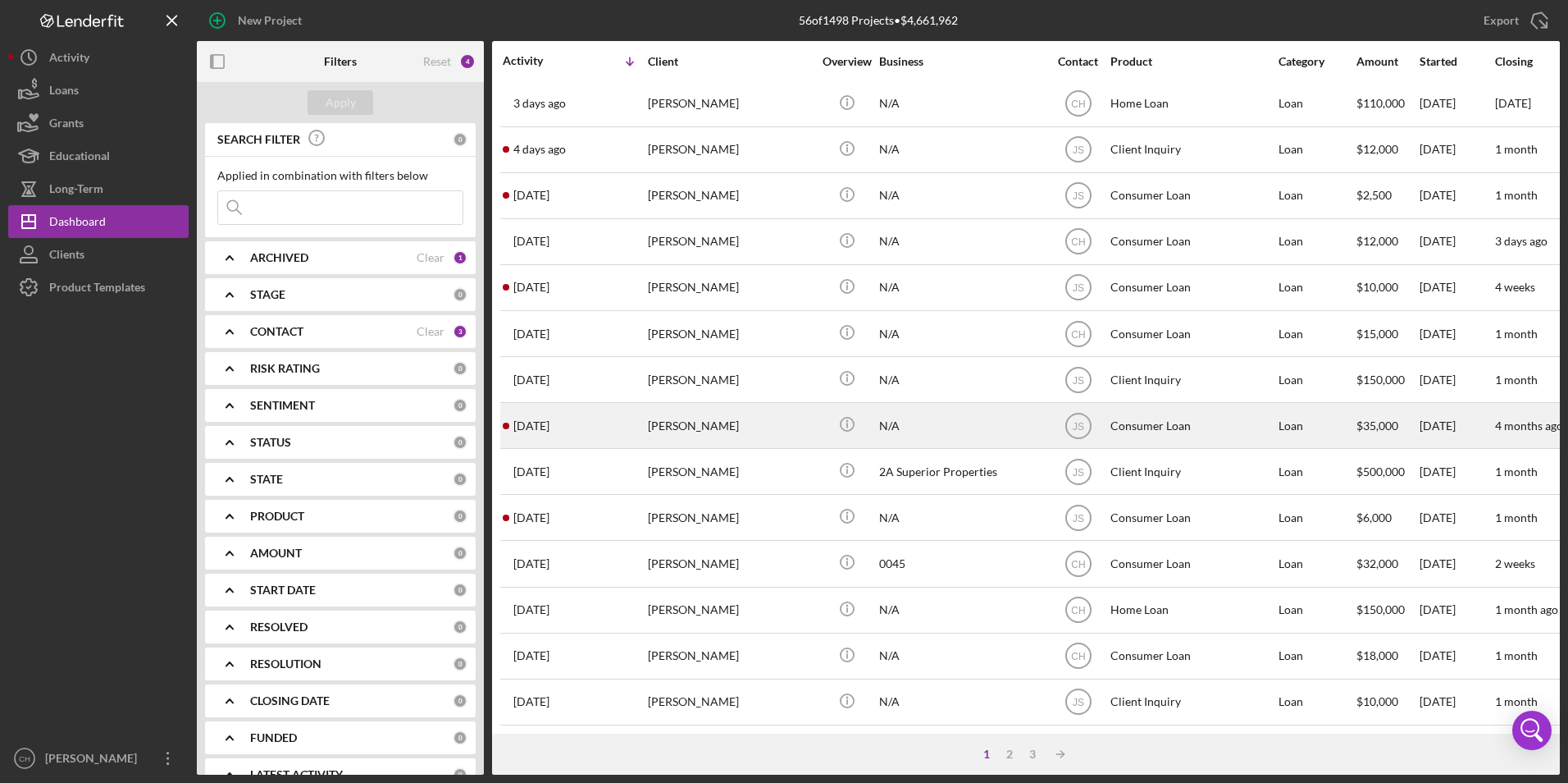
scroll to position [520, 0]
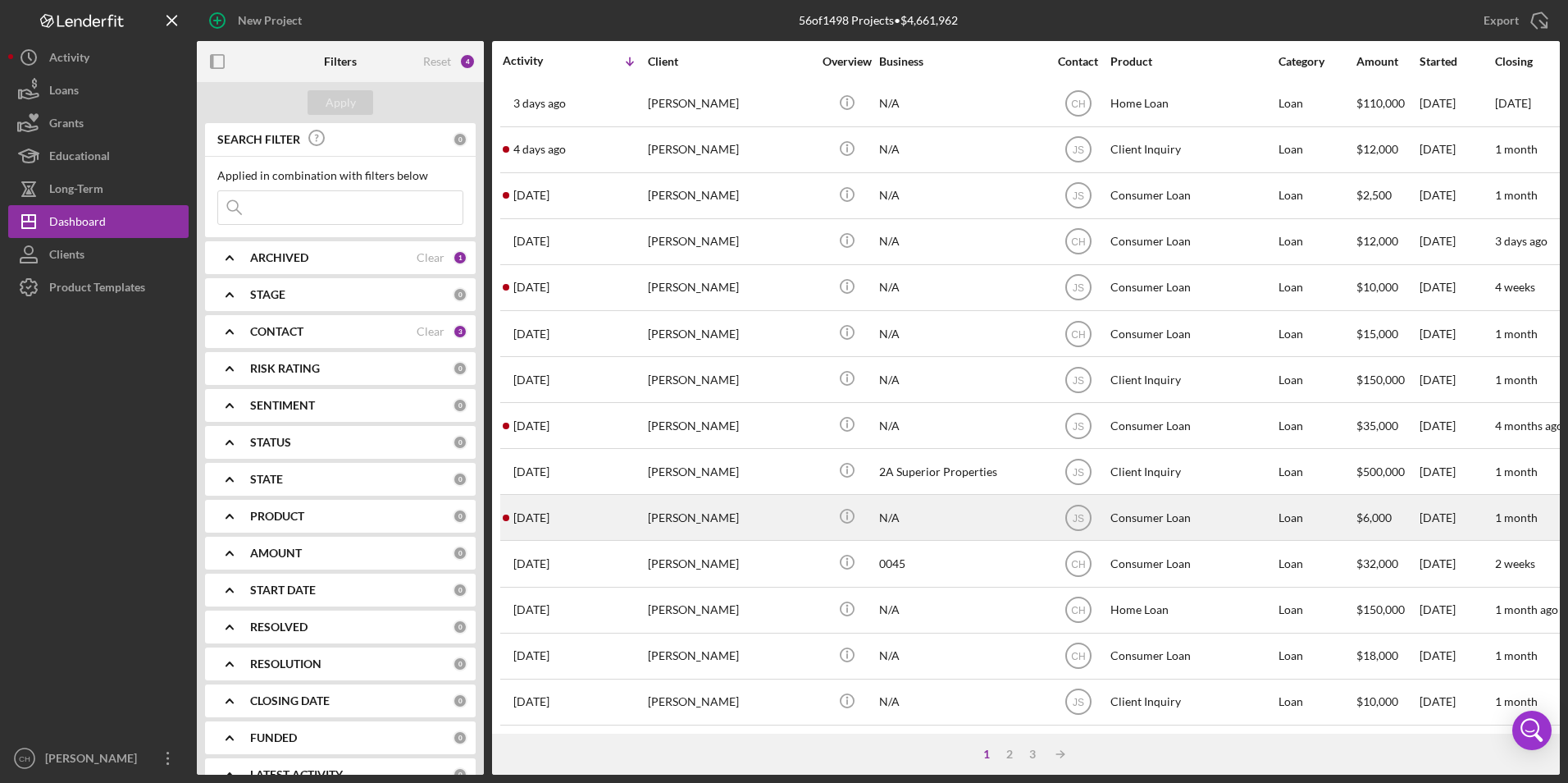
click at [769, 505] on div "[PERSON_NAME]" at bounding box center [729, 517] width 164 height 43
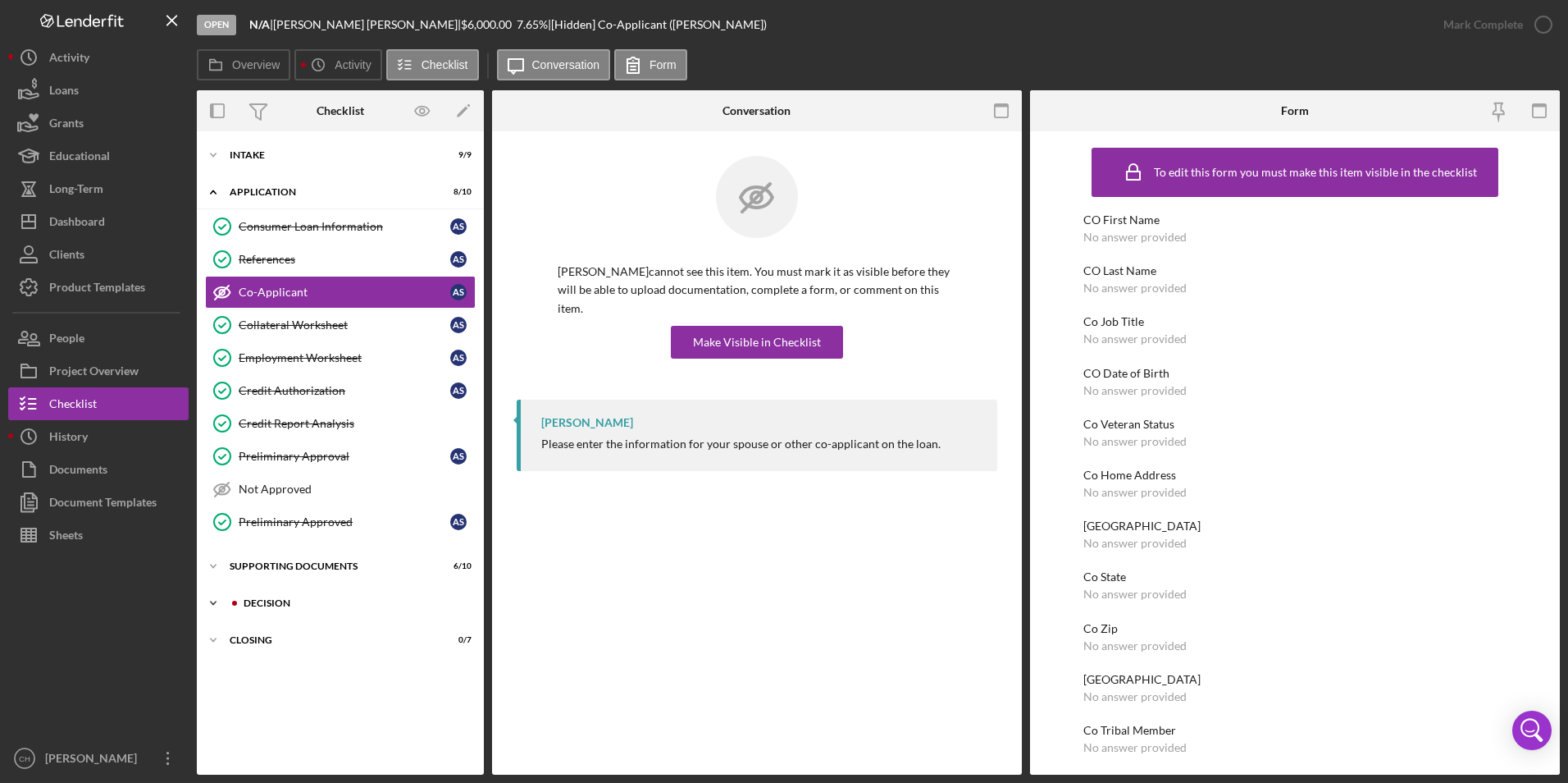
click at [282, 602] on div "Decision" at bounding box center [352, 603] width 220 height 10
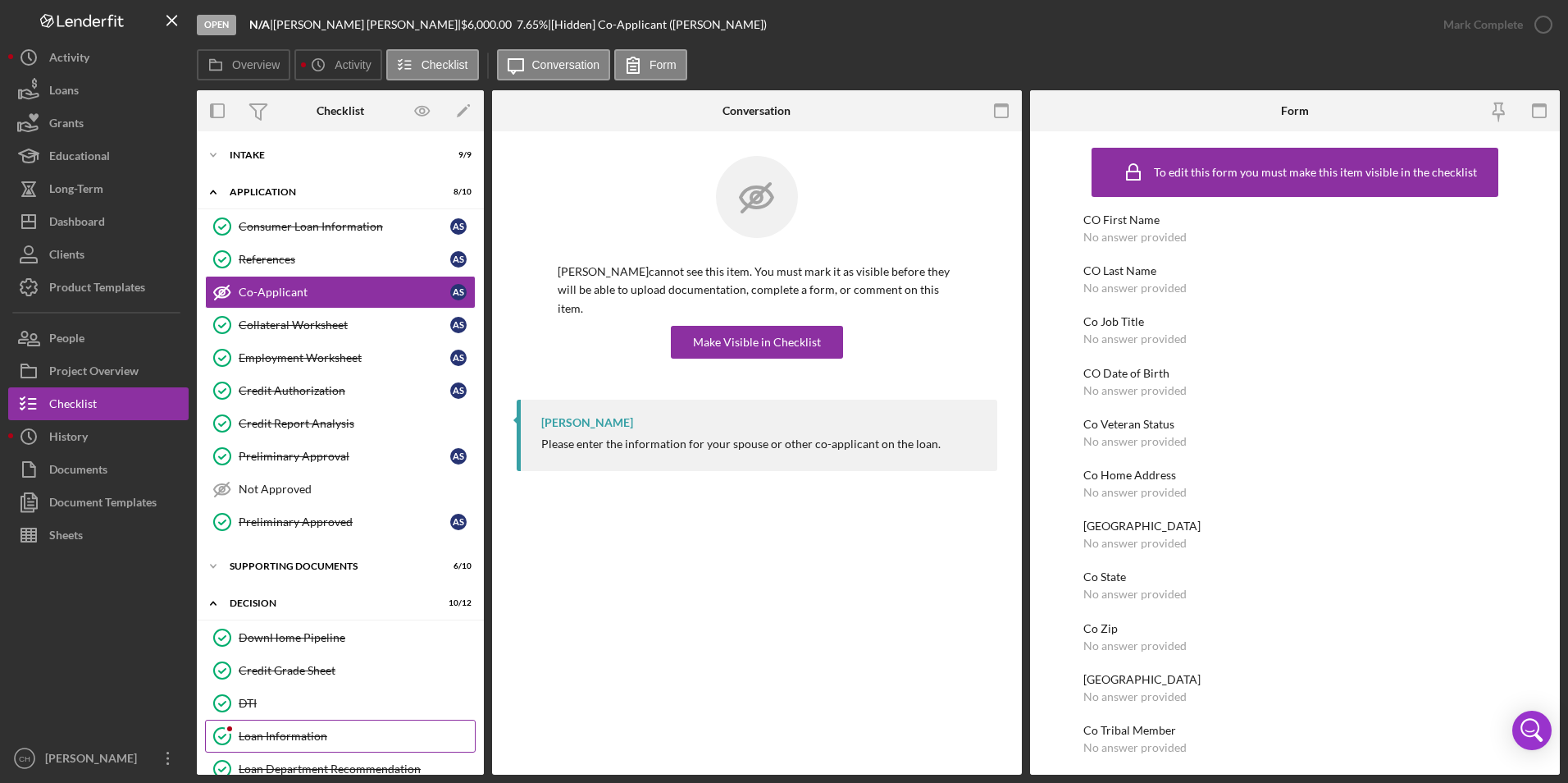
click at [281, 735] on div "Loan Information" at bounding box center [356, 736] width 236 height 13
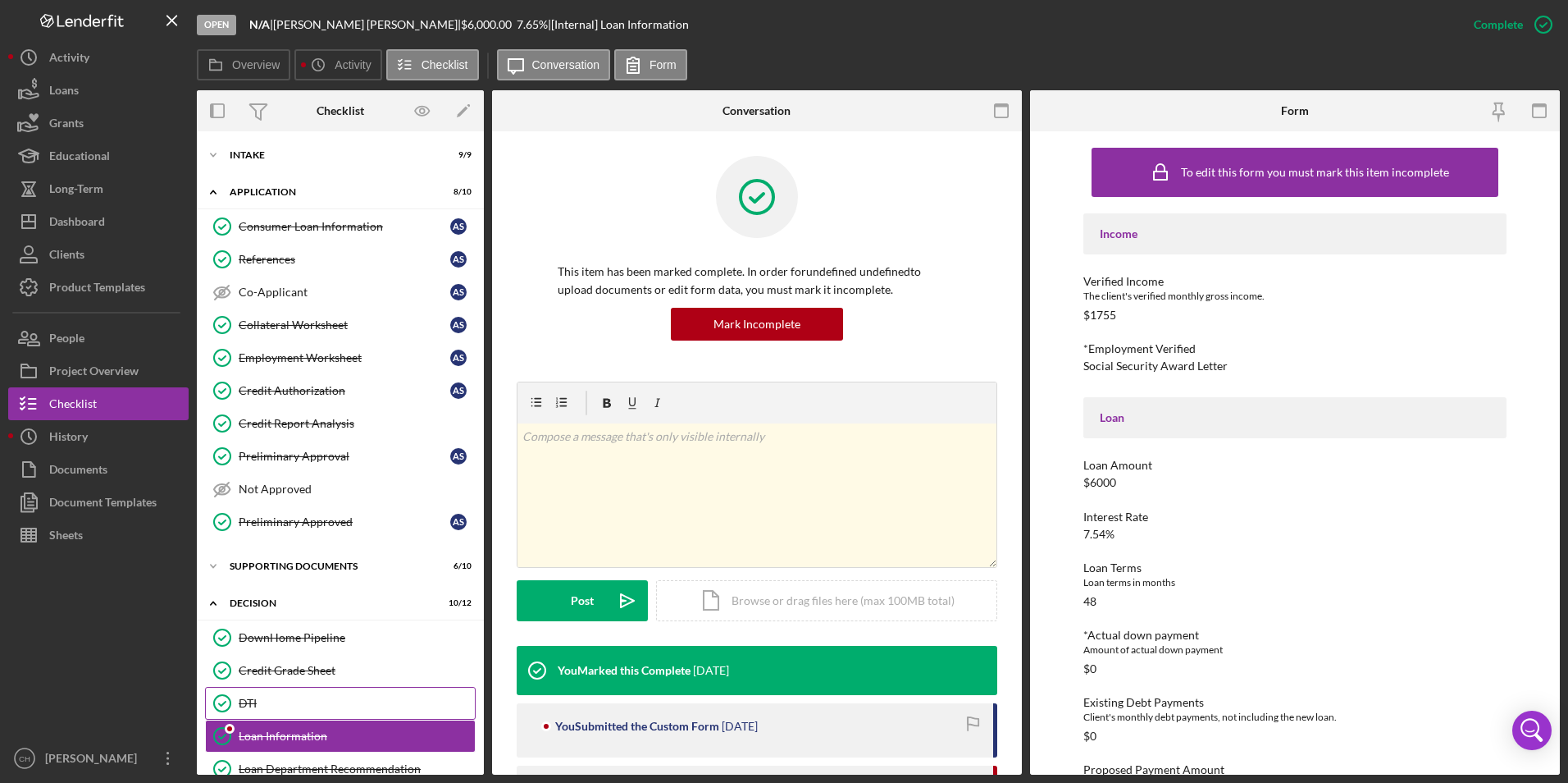
click at [292, 695] on link "DTI DTI" at bounding box center [340, 702] width 271 height 33
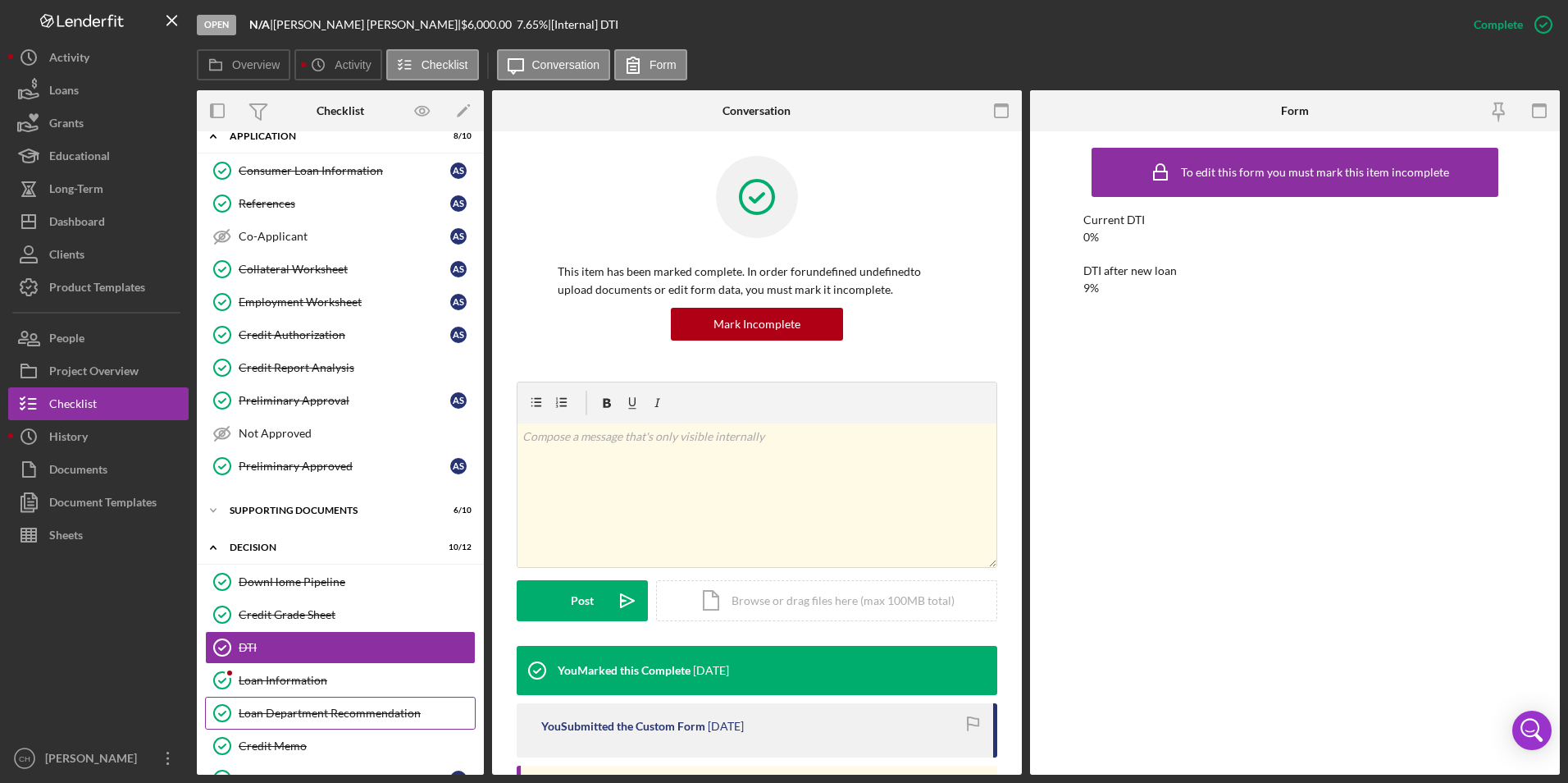
scroll to position [82, 0]
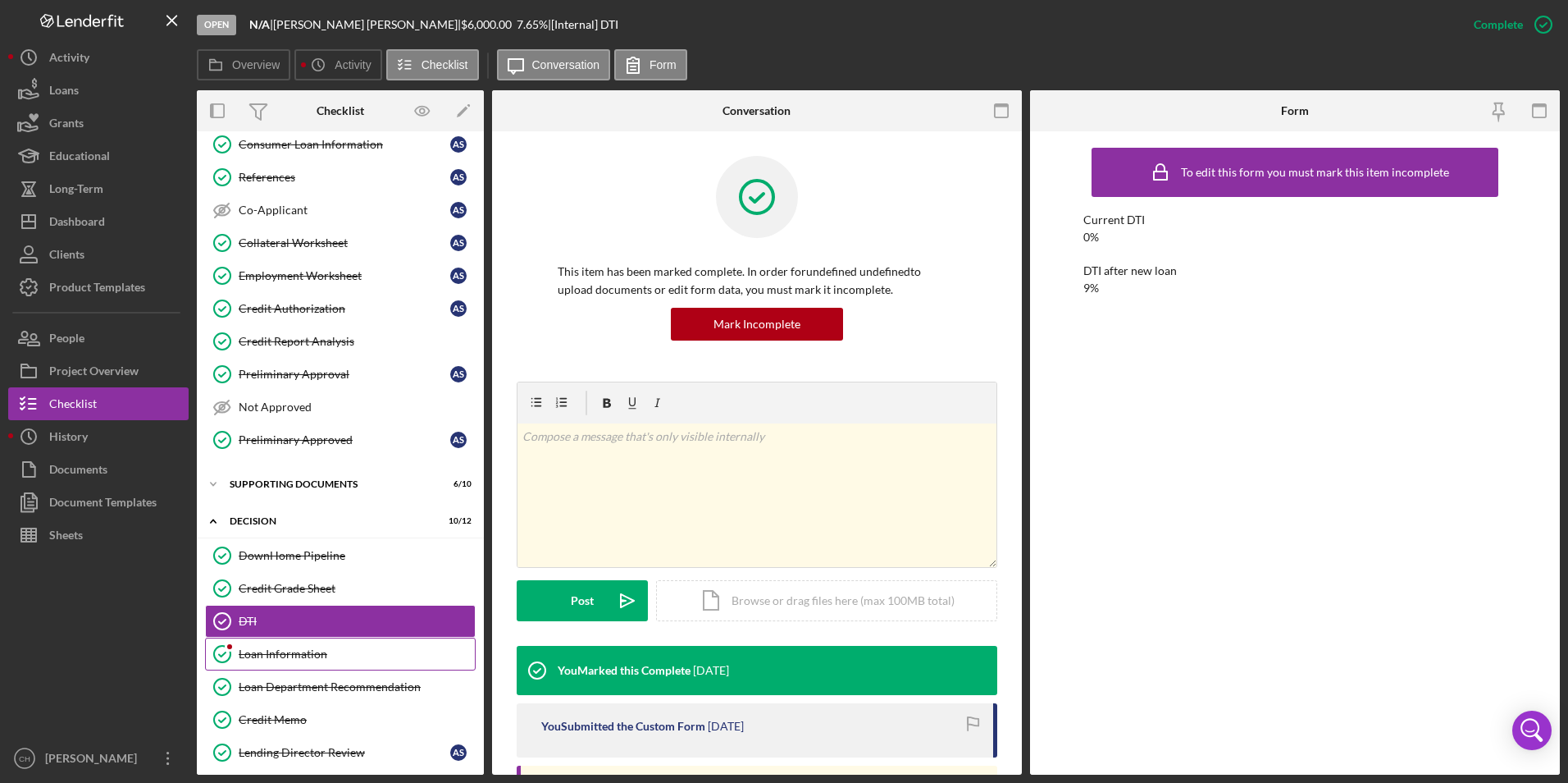
click at [301, 651] on div "Loan Information" at bounding box center [356, 653] width 236 height 13
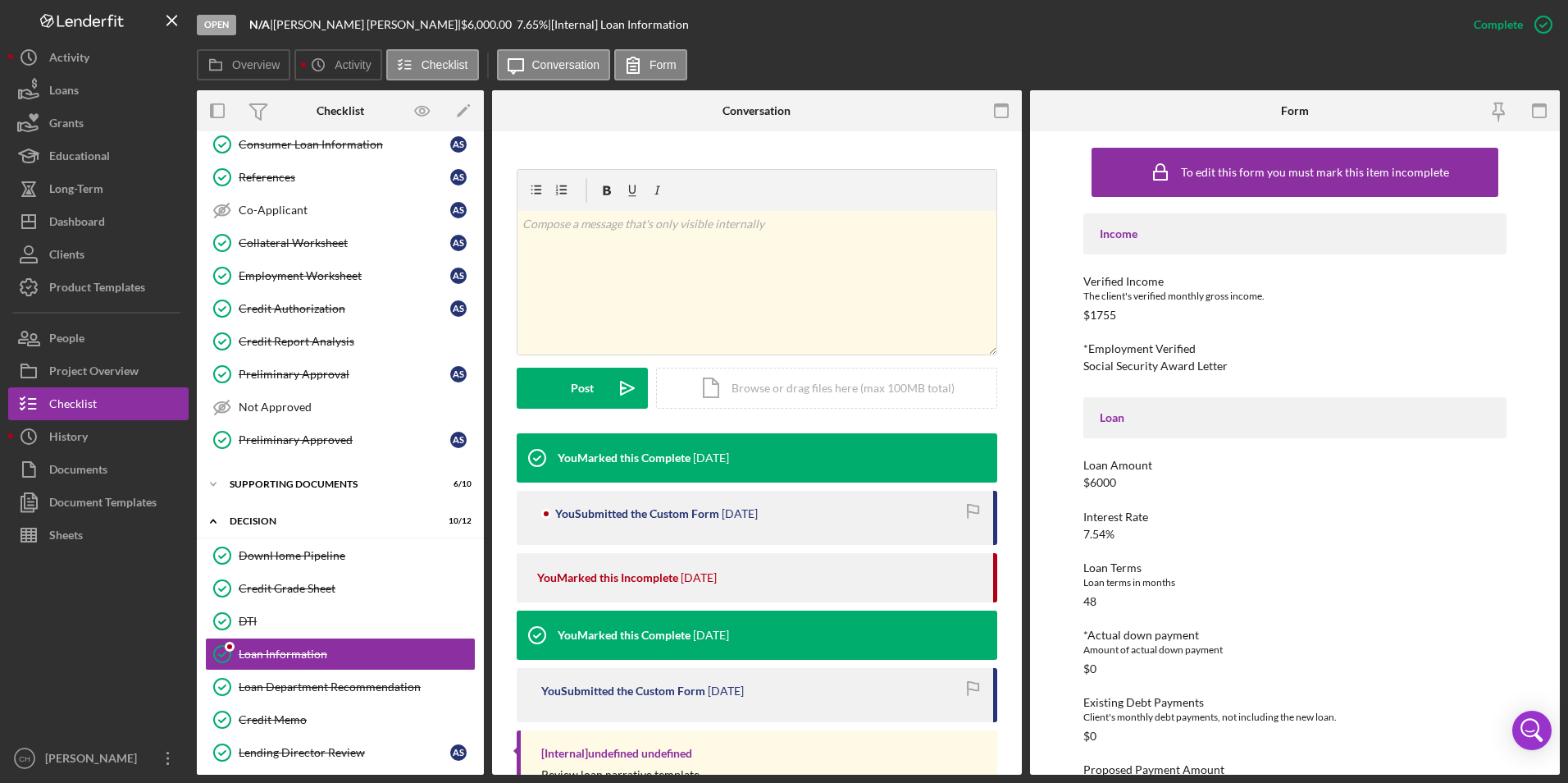
scroll to position [273, 0]
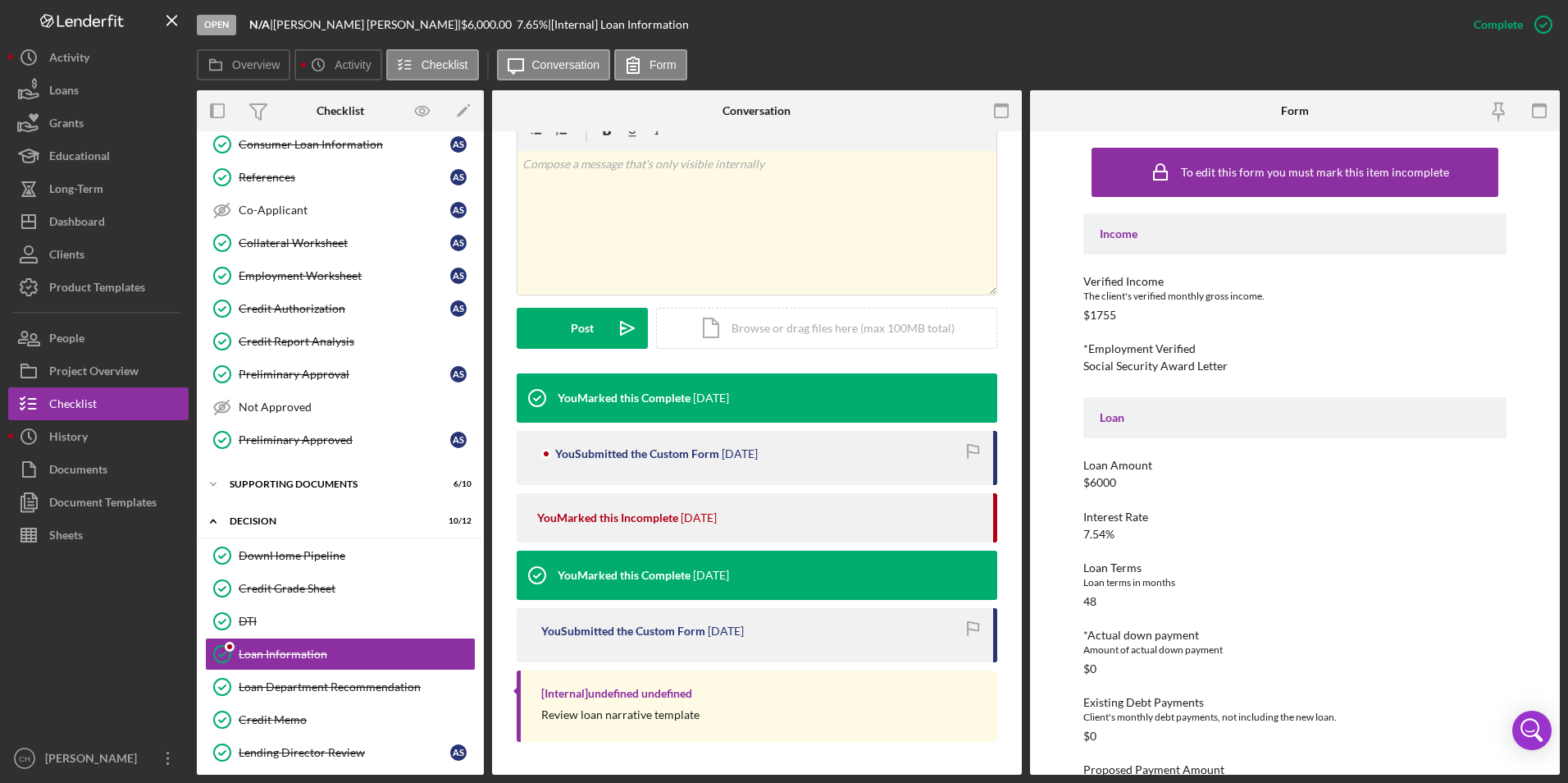
click at [679, 455] on div "You Submitted the Custom Form" at bounding box center [637, 453] width 164 height 13
click at [678, 455] on div "You Submitted the Custom Form" at bounding box center [637, 453] width 164 height 13
drag, startPoint x: 678, startPoint y: 455, endPoint x: 661, endPoint y: 469, distance: 22.0
click at [661, 469] on div "You Submitted the Custom Form [DATE]" at bounding box center [757, 457] width 480 height 54
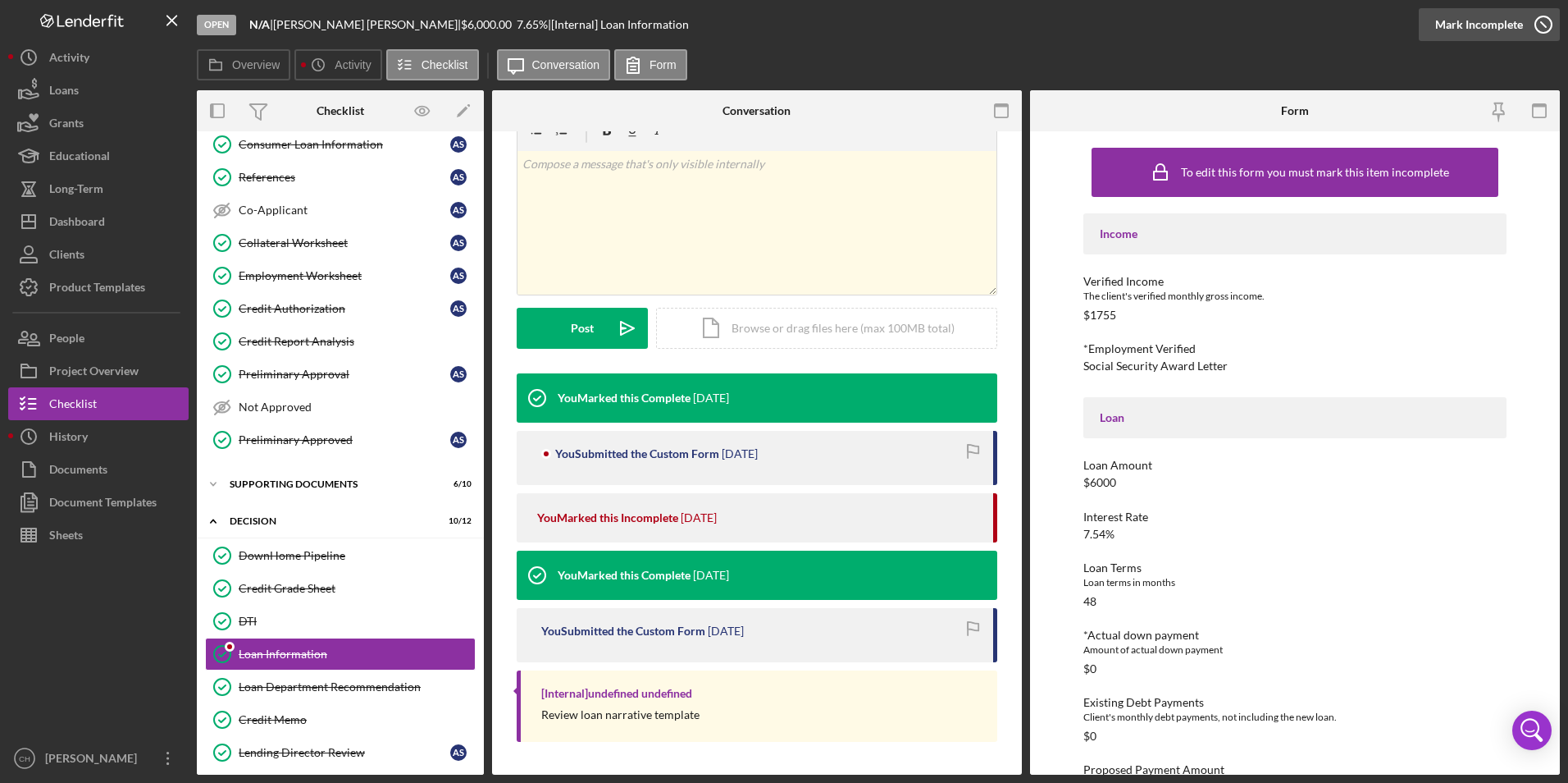
click at [1495, 30] on div "Mark Incomplete" at bounding box center [1478, 24] width 88 height 33
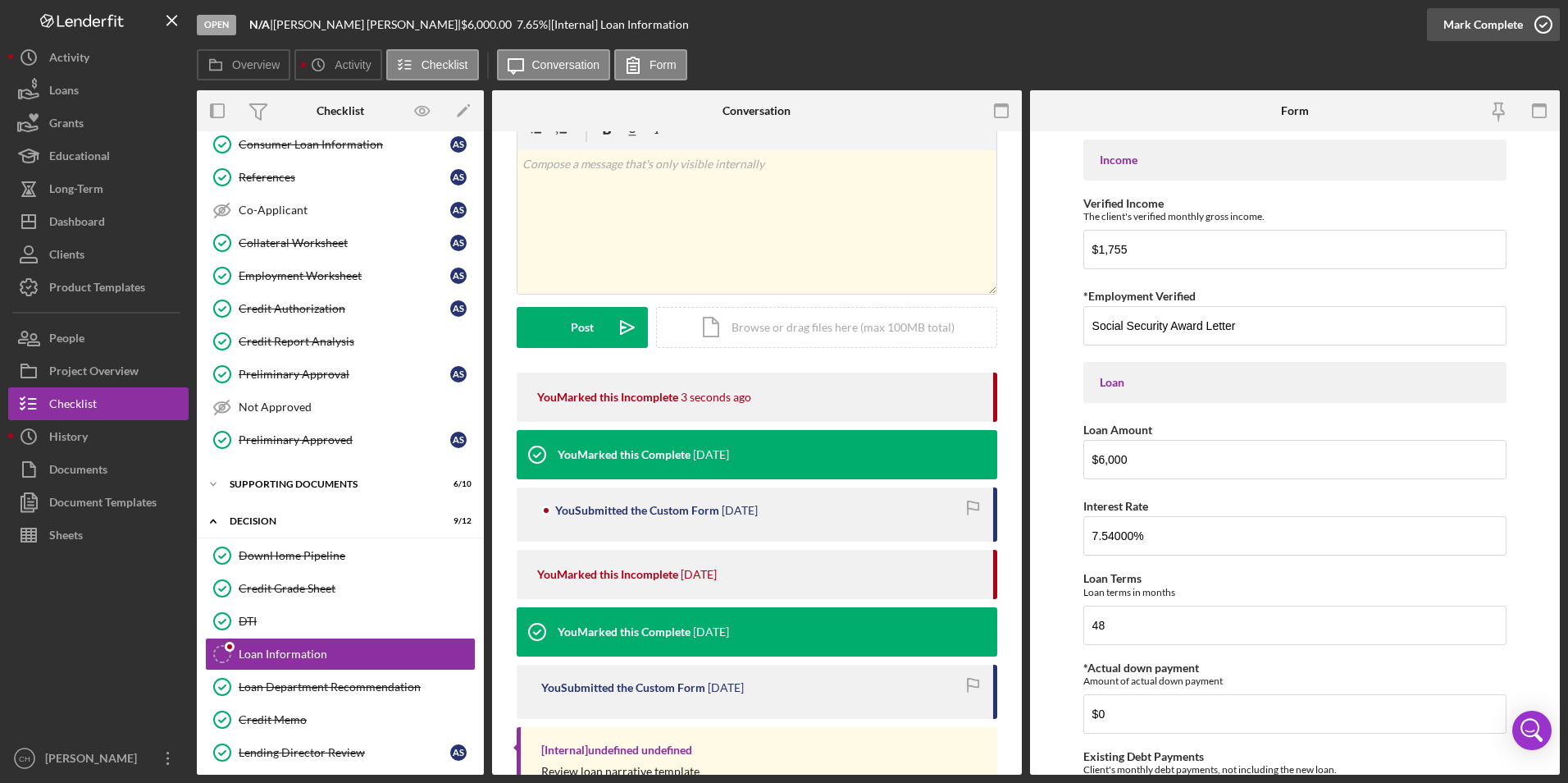
click at [1479, 37] on div "Mark Complete" at bounding box center [1482, 24] width 80 height 33
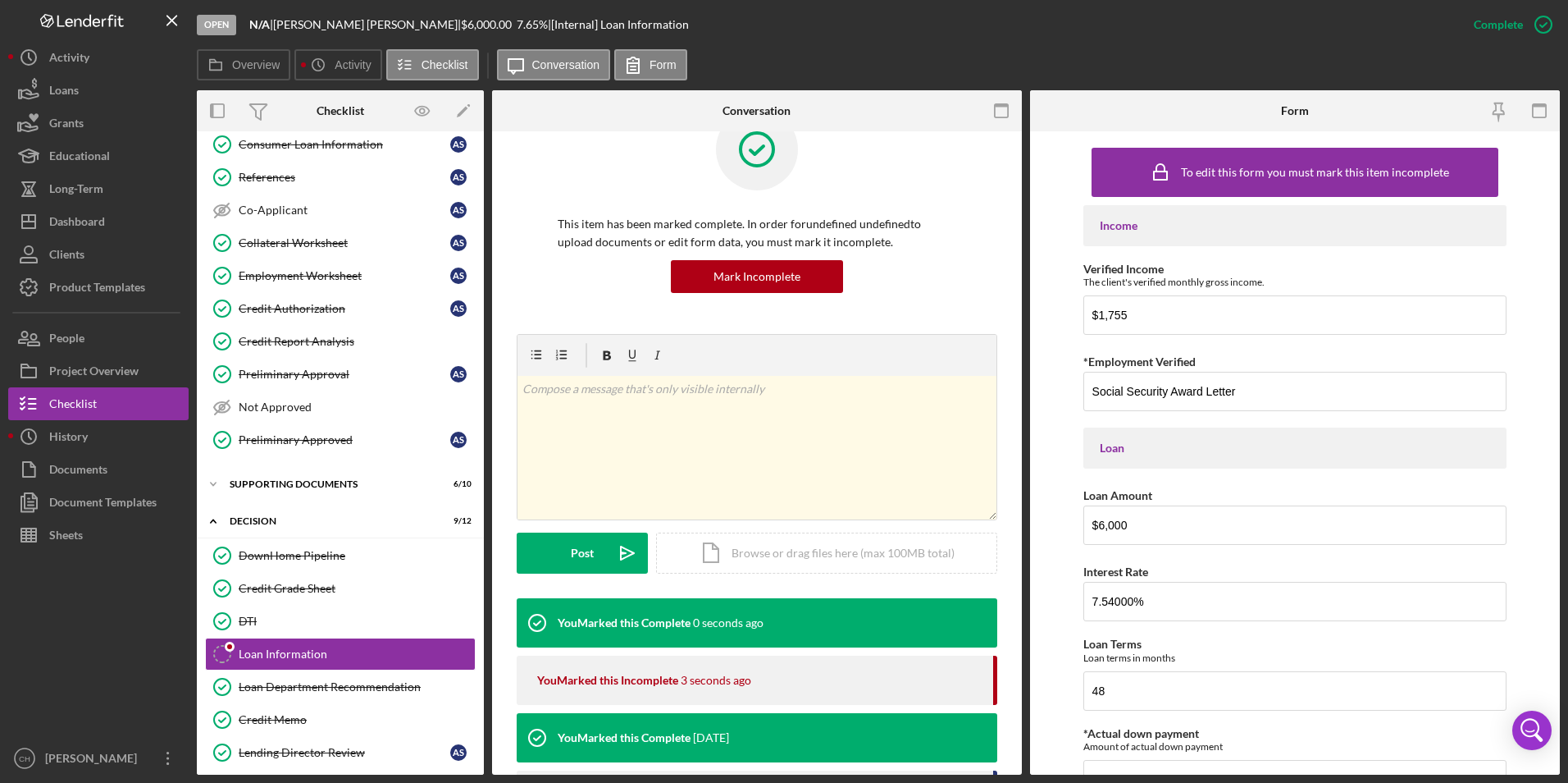
scroll to position [273, 0]
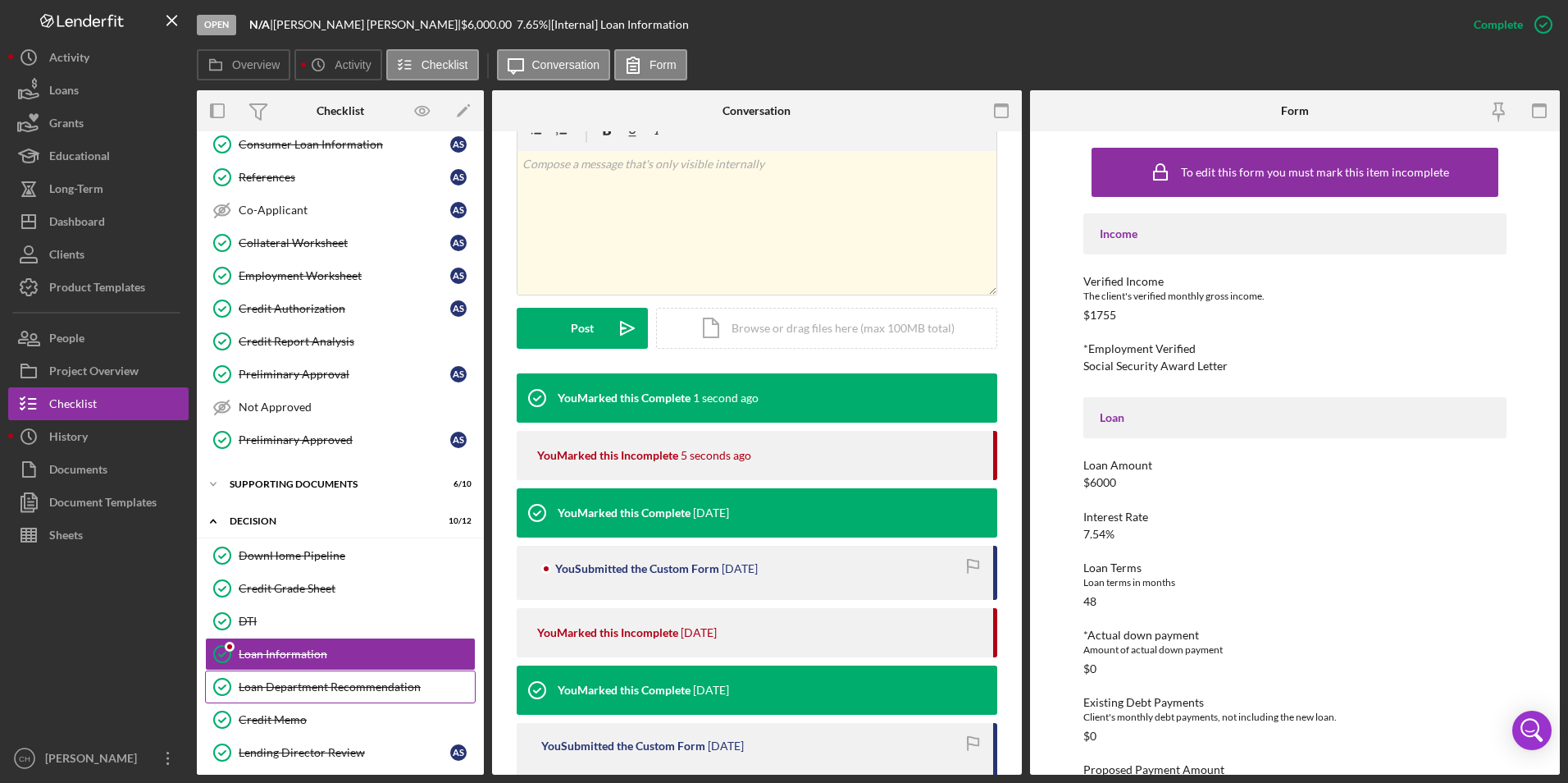
click at [271, 691] on div "Loan Department Recommendation" at bounding box center [356, 686] width 236 height 13
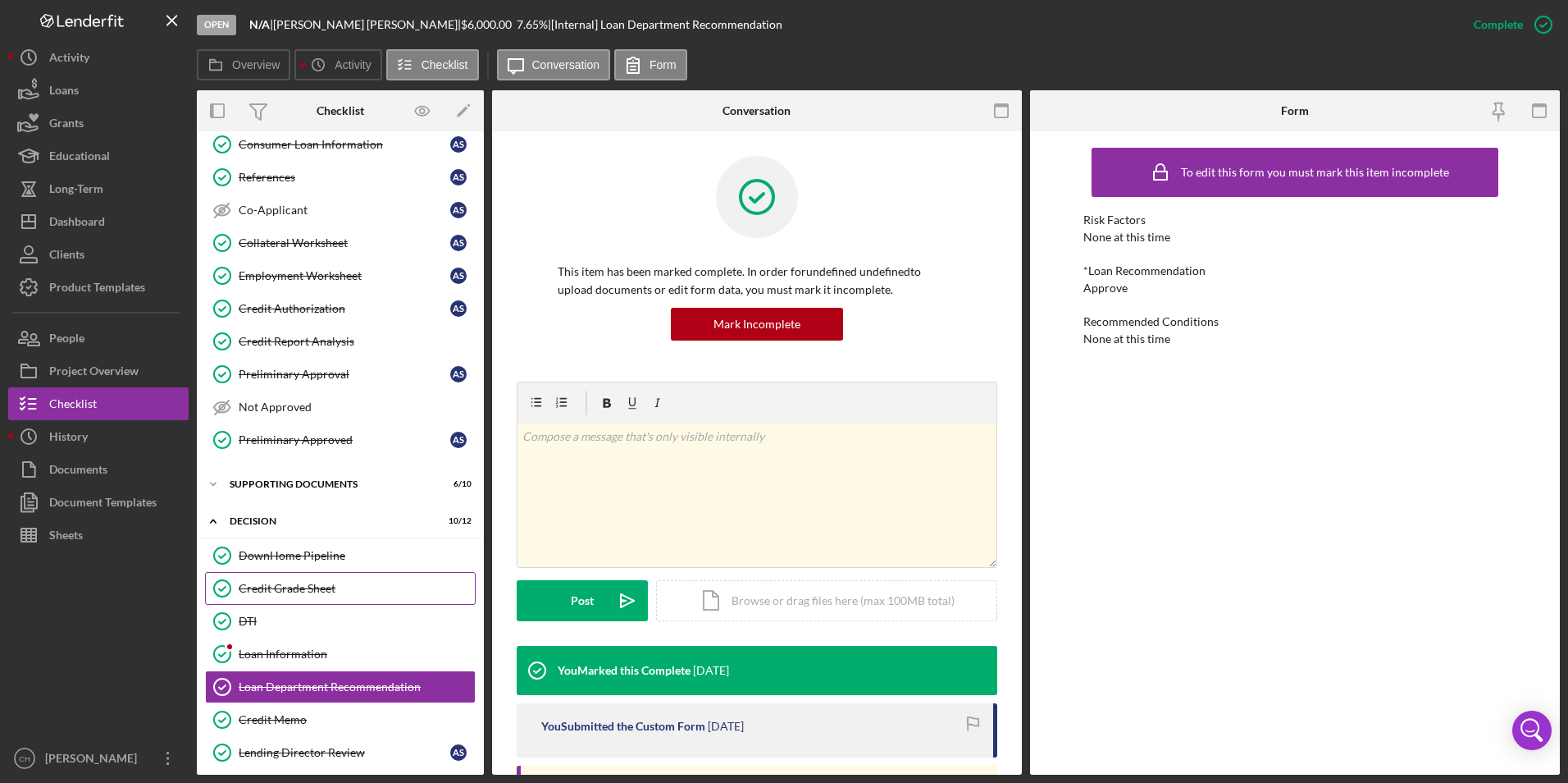
click at [283, 602] on link "Credit Grade Sheet Credit Grade Sheet" at bounding box center [340, 588] width 271 height 33
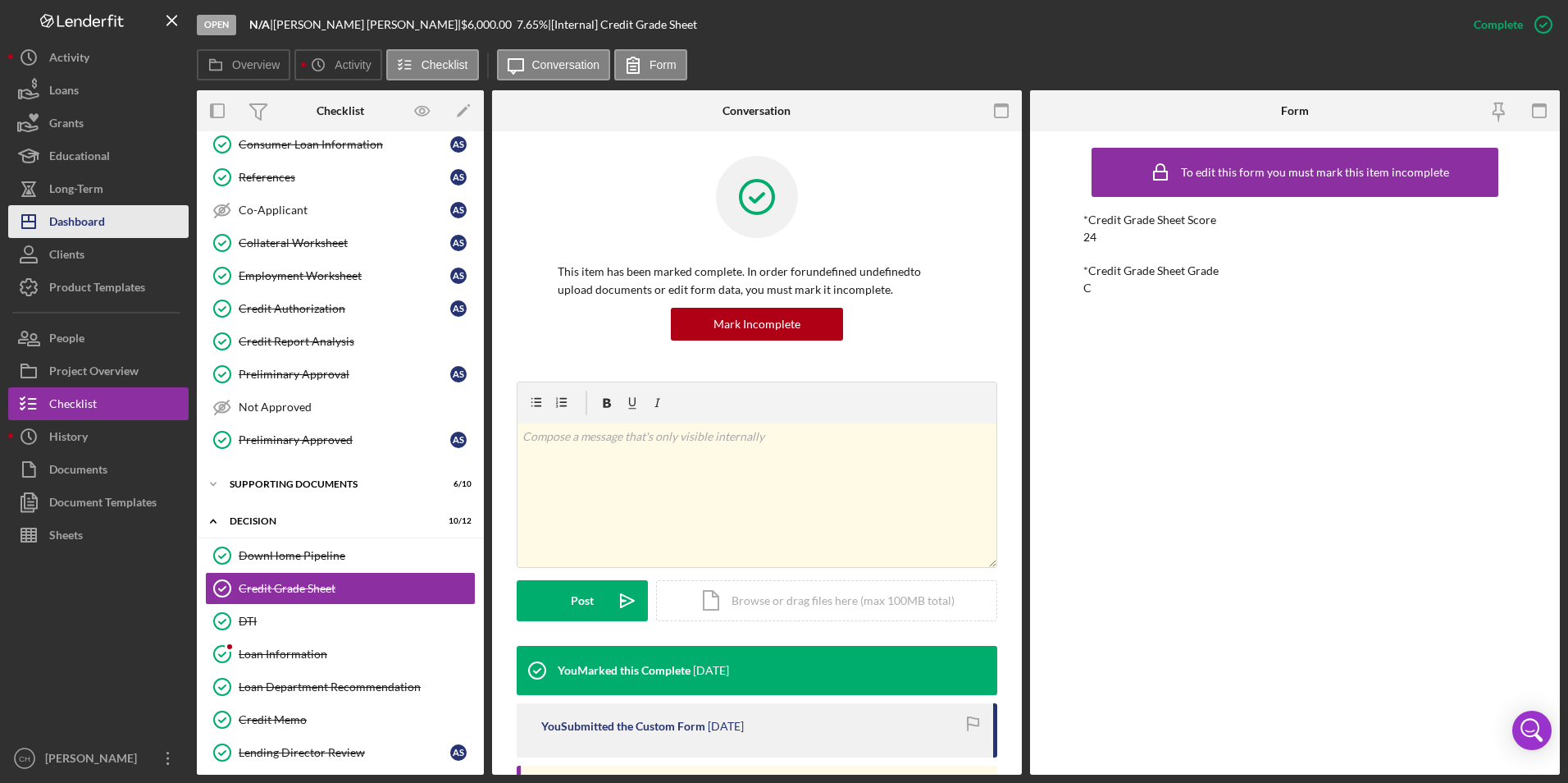
click at [99, 209] on div "Dashboard" at bounding box center [77, 223] width 56 height 36
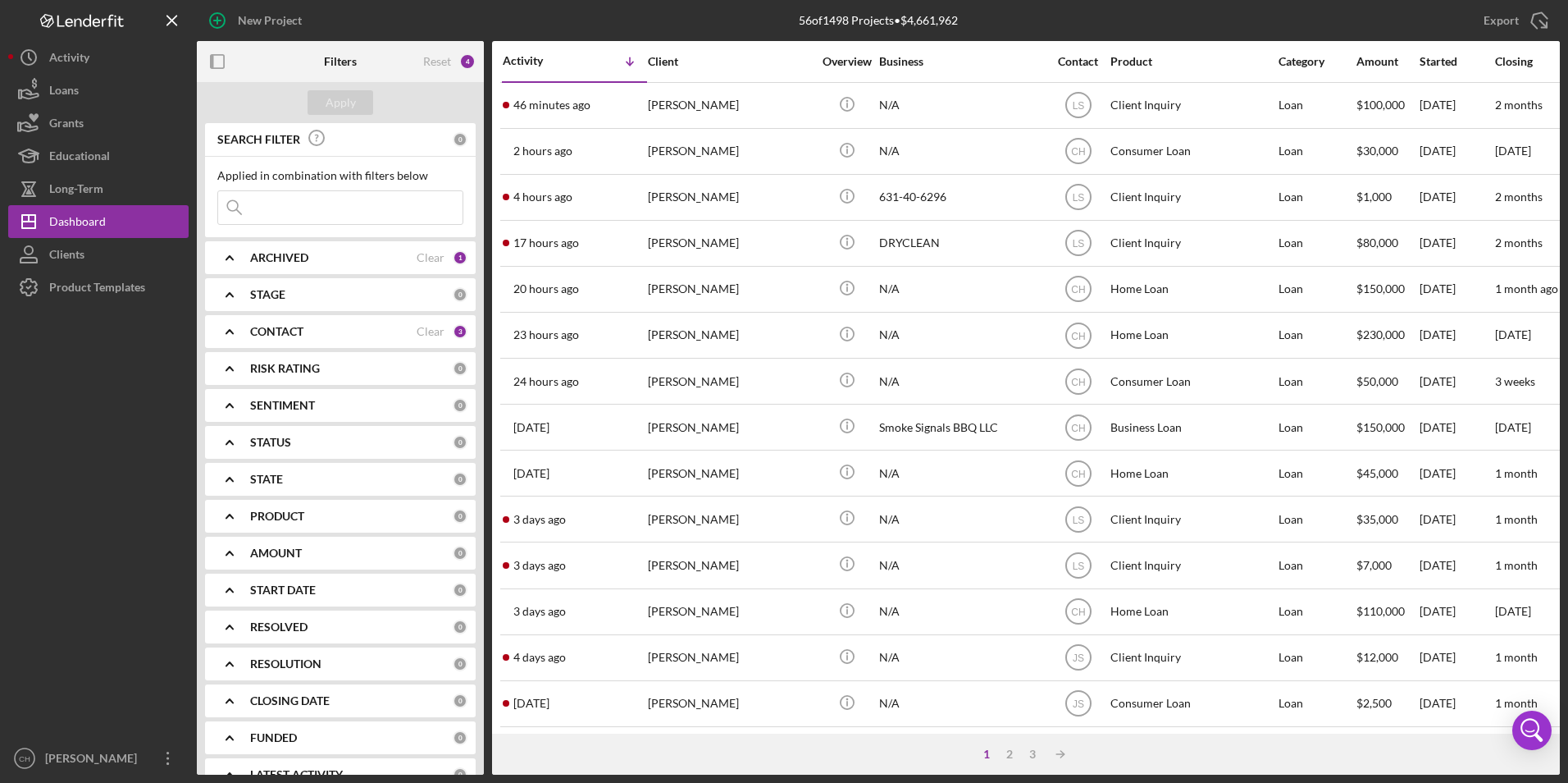
click at [273, 331] on b "CONTACT" at bounding box center [277, 331] width 53 height 13
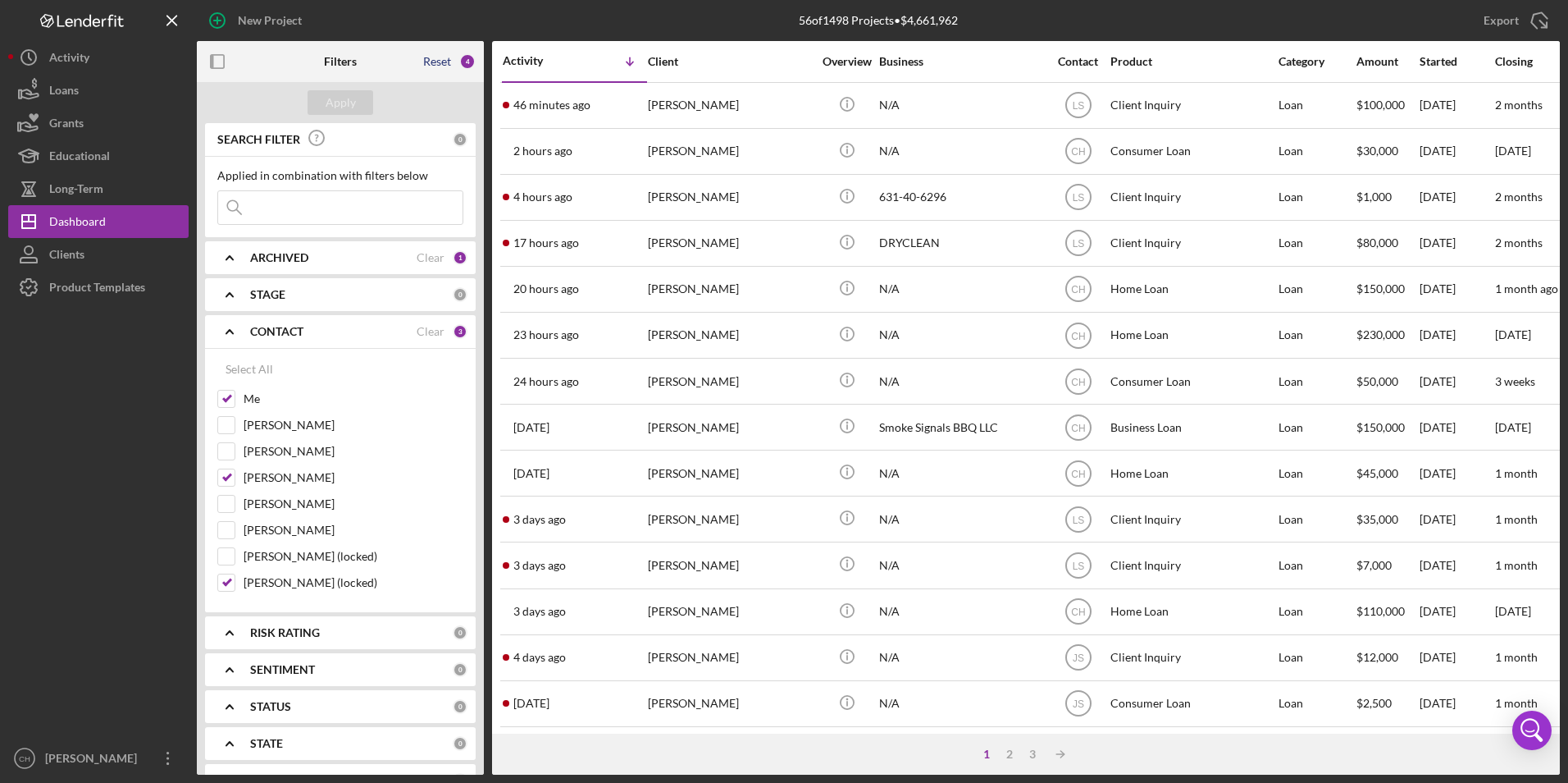
click at [436, 63] on div "Reset" at bounding box center [437, 61] width 28 height 13
checkbox input "false"
click at [350, 108] on div "Apply" at bounding box center [341, 102] width 31 height 25
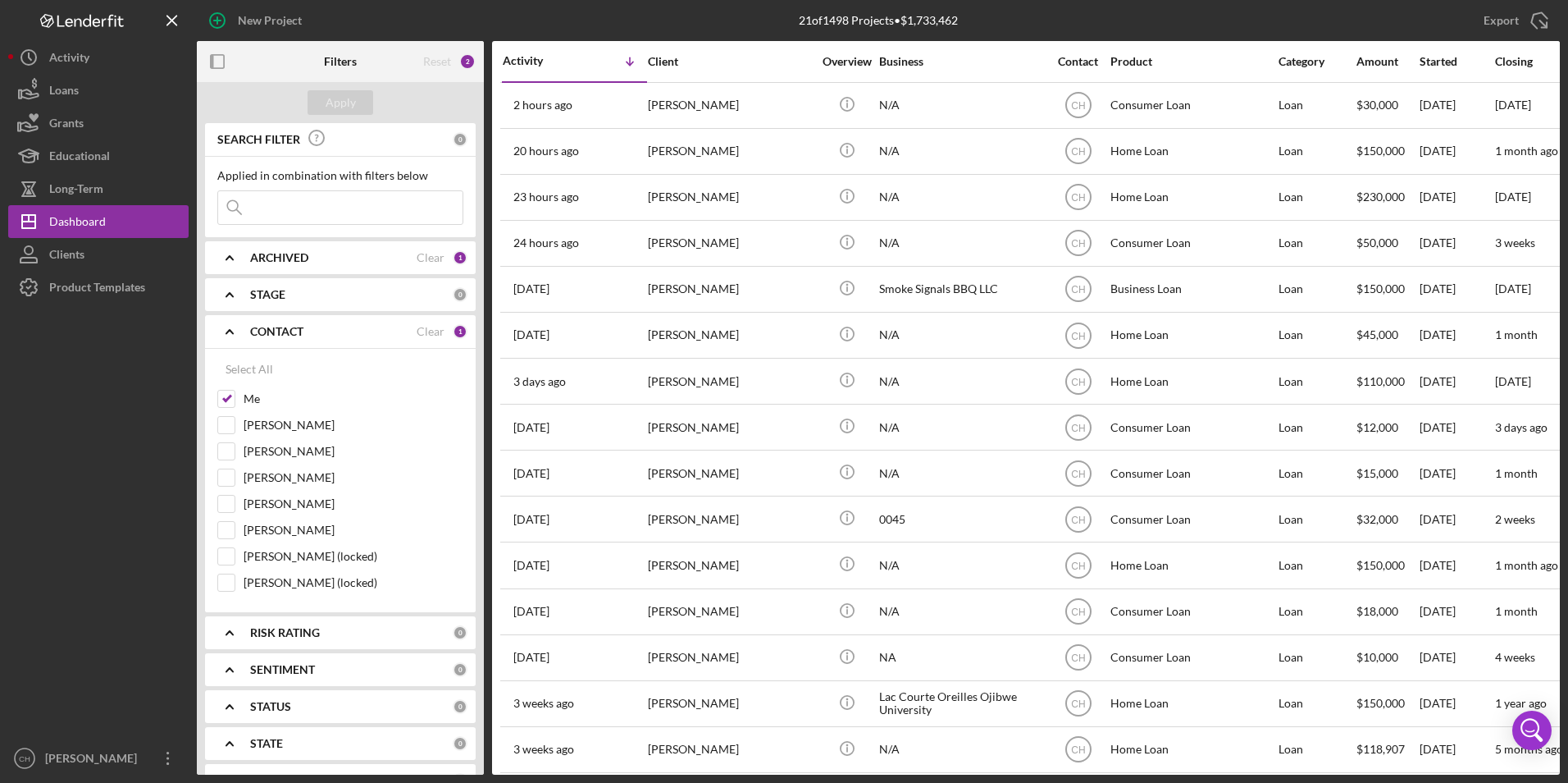
click at [230, 329] on icon "Icon/Expander" at bounding box center [229, 332] width 41 height 41
